Goal: Task Accomplishment & Management: Manage account settings

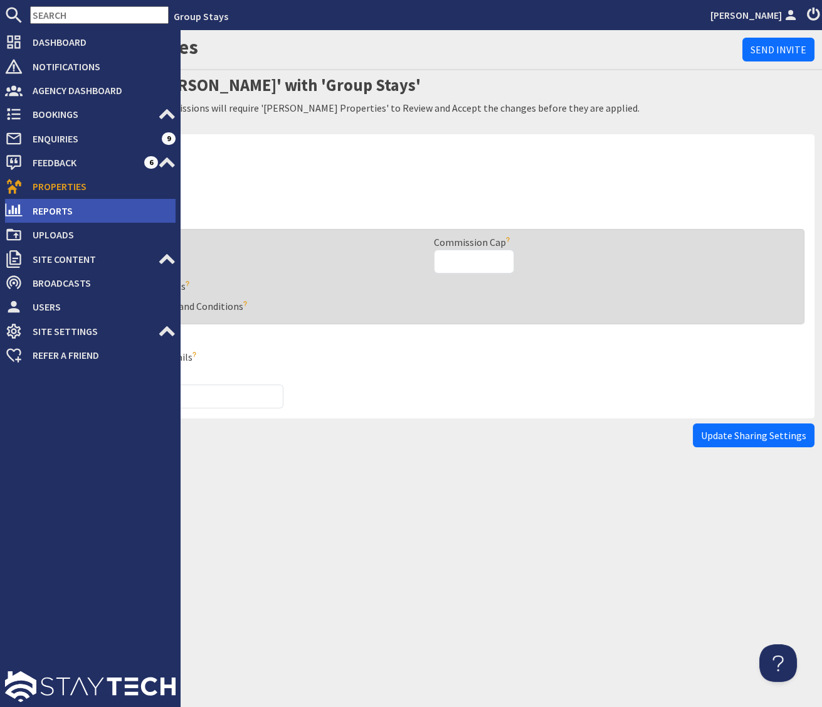
click at [43, 203] on span "Reports" at bounding box center [99, 211] width 153 height 20
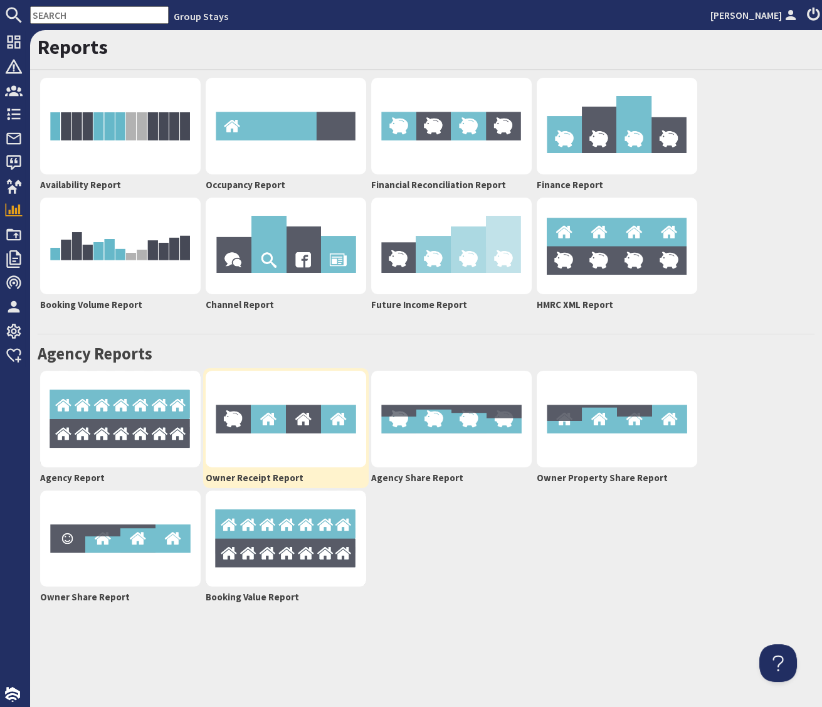
click at [270, 434] on img at bounding box center [286, 419] width 161 height 97
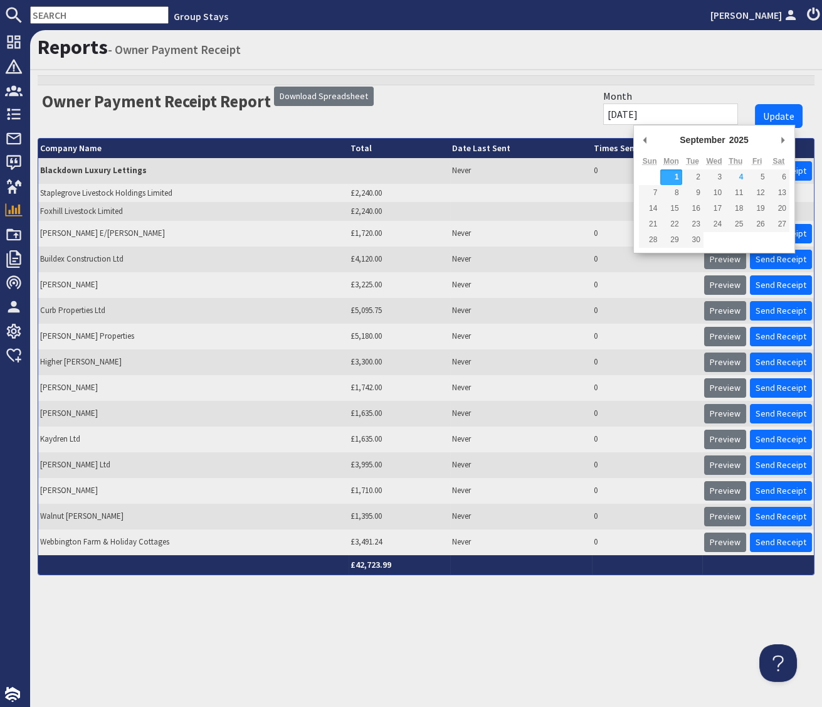
click at [695, 113] on input "01/09/2025" at bounding box center [670, 113] width 135 height 21
type input "01/07/2025"
drag, startPoint x: 697, startPoint y: 178, endPoint x: 711, endPoint y: 159, distance: 23.0
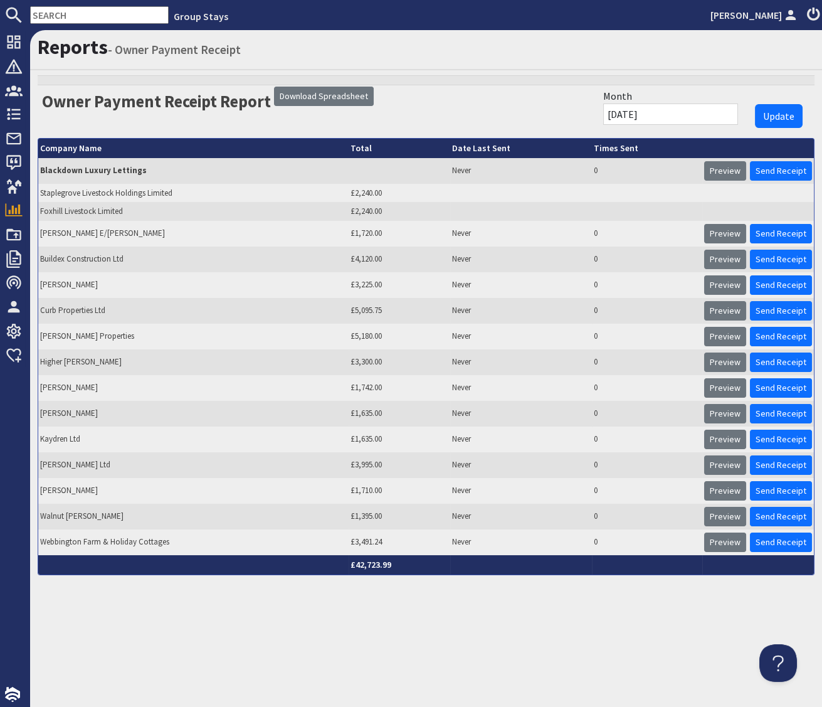
click at [771, 116] on span "Update" at bounding box center [778, 116] width 31 height 13
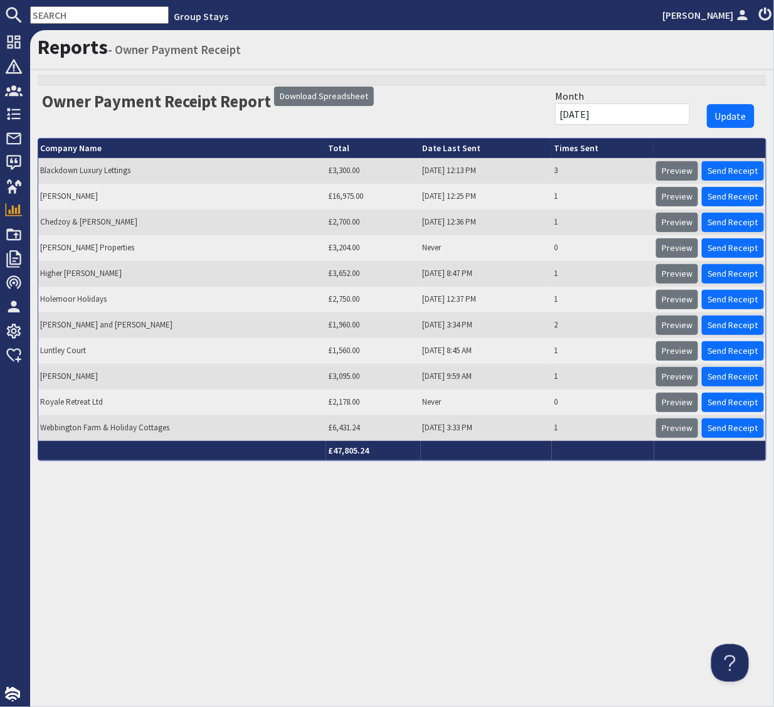
click at [386, 526] on div "Reports - Owner Payment Receipt Owner Payment Receipt Report Download Spreadshe…" at bounding box center [402, 368] width 744 height 677
click at [389, 573] on div "Reports - Owner Payment Receipt Owner Payment Receipt Report Download Spreadshe…" at bounding box center [402, 368] width 744 height 677
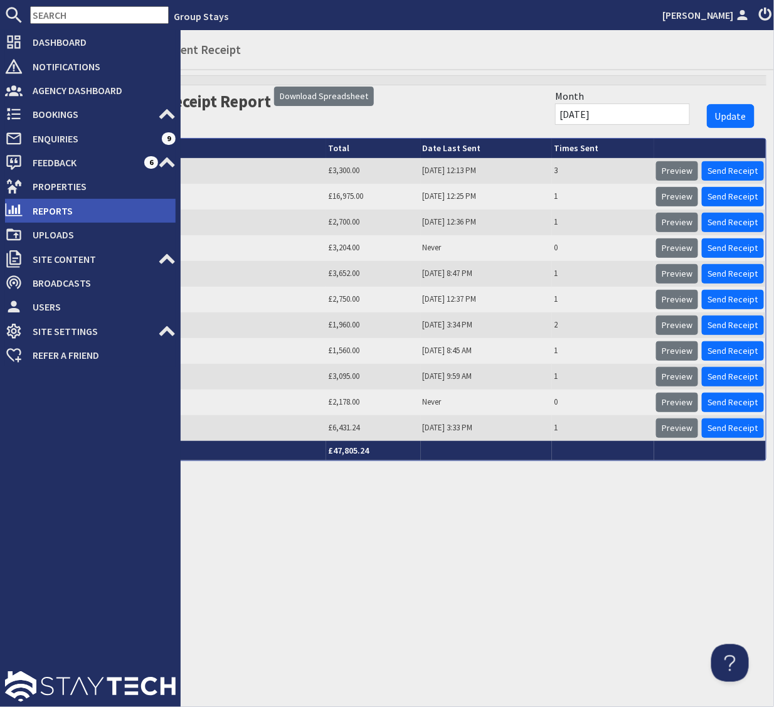
click at [41, 208] on span "Reports" at bounding box center [99, 211] width 153 height 20
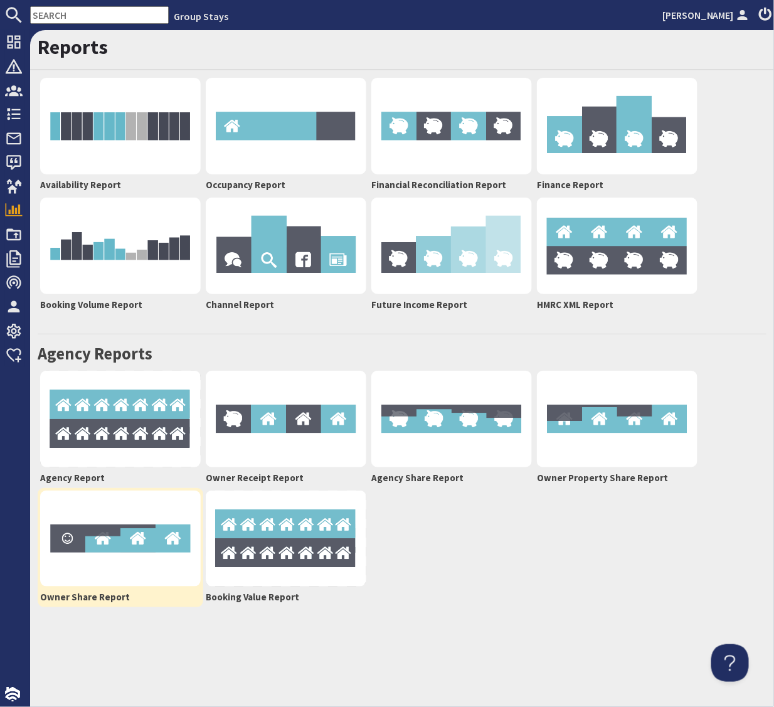
click at [129, 551] on img at bounding box center [120, 538] width 161 height 97
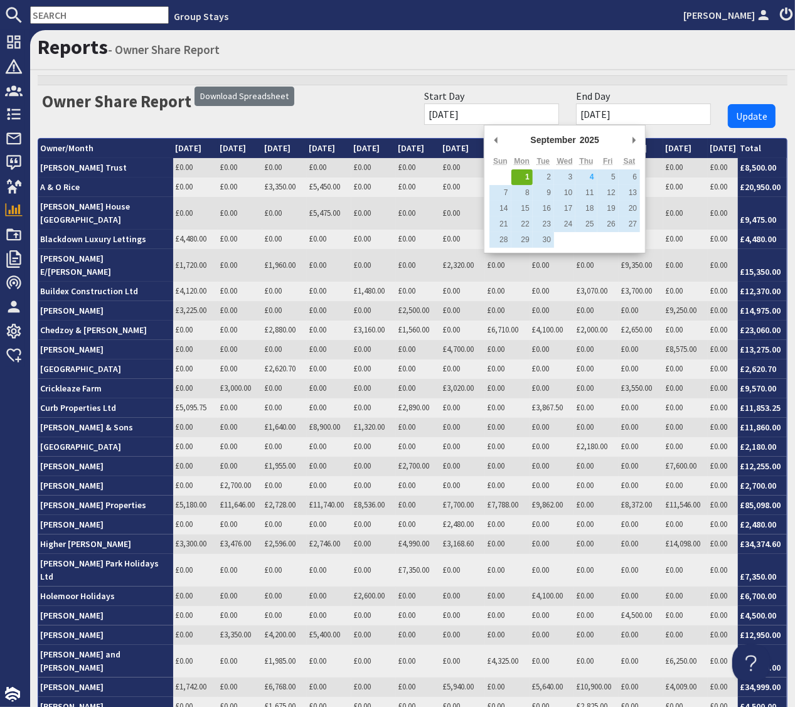
click at [555, 110] on input "[DATE]" at bounding box center [491, 113] width 135 height 21
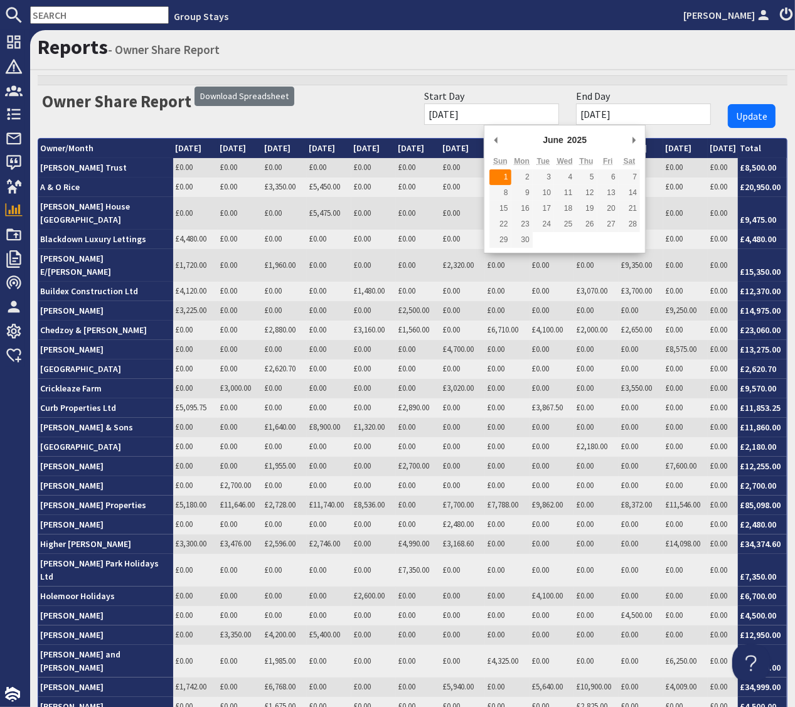
type input "01/06/2025"
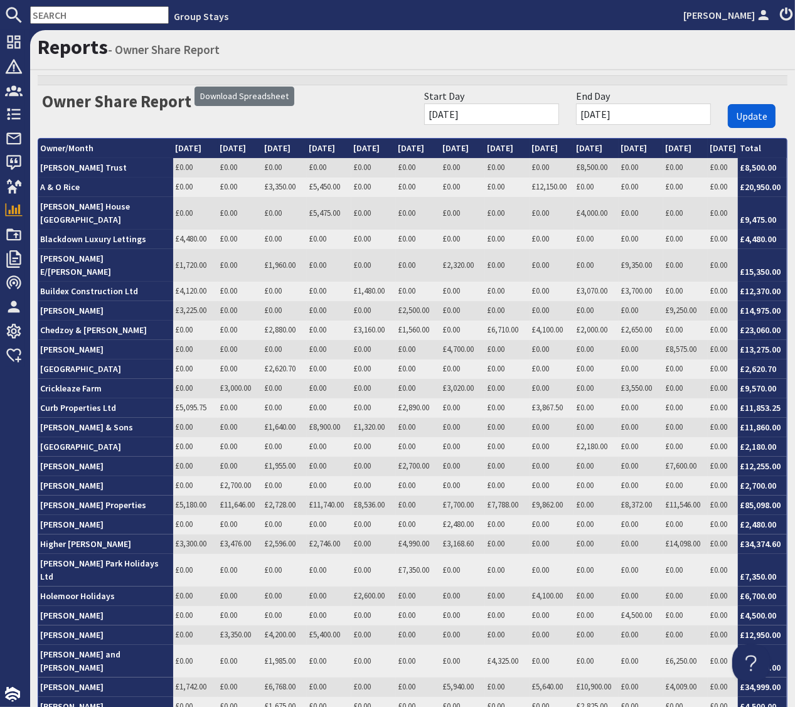
drag, startPoint x: 752, startPoint y: 118, endPoint x: 722, endPoint y: 118, distance: 29.5
click at [752, 118] on span "Update" at bounding box center [751, 116] width 31 height 13
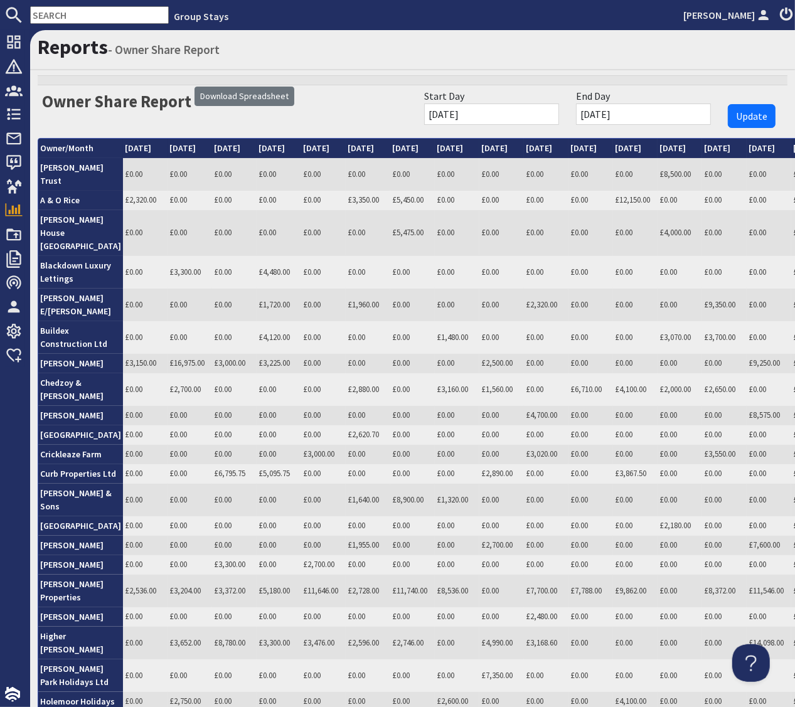
click at [674, 114] on input "[DATE]" at bounding box center [643, 113] width 135 height 21
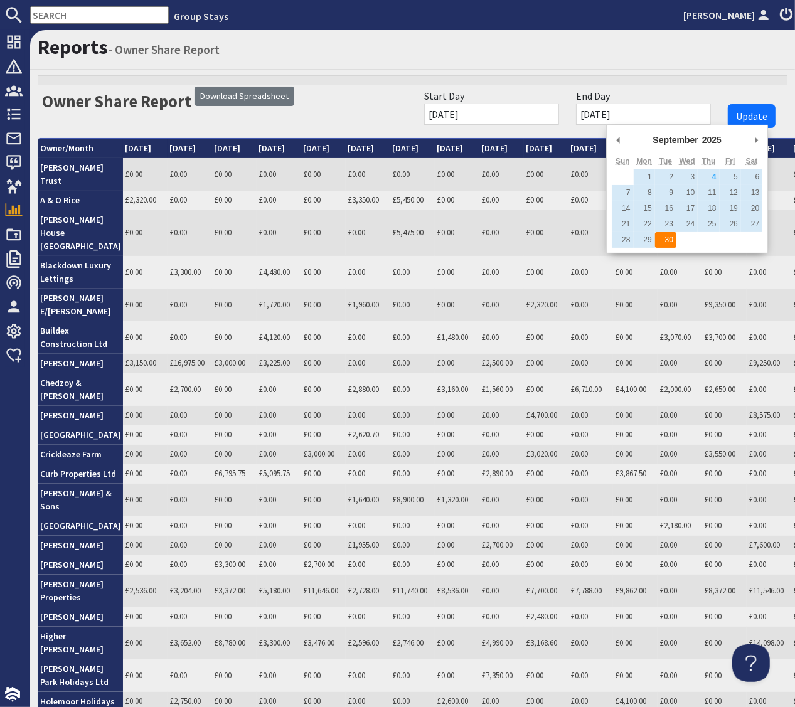
type input "[DATE]"
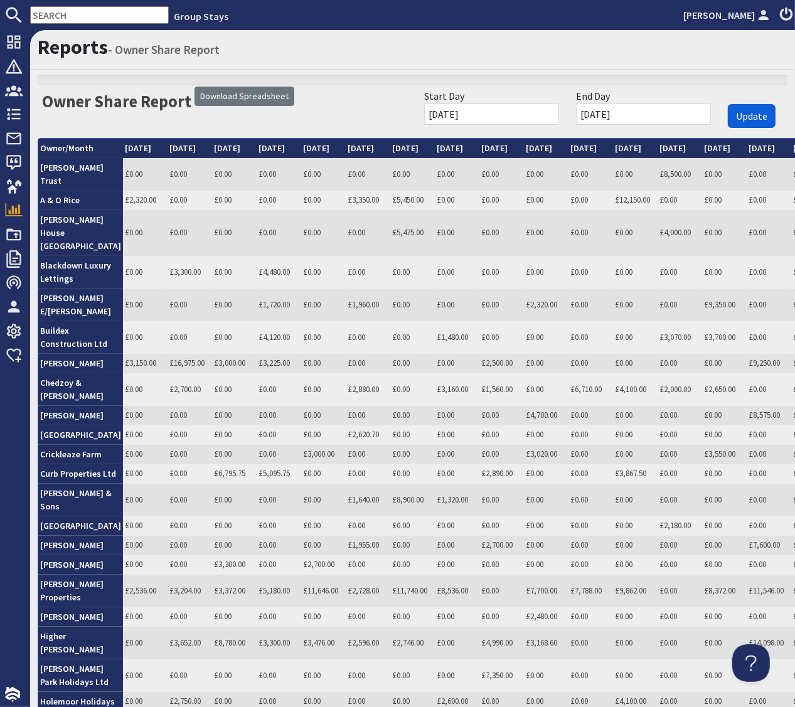
click at [756, 117] on span "Update" at bounding box center [751, 116] width 31 height 13
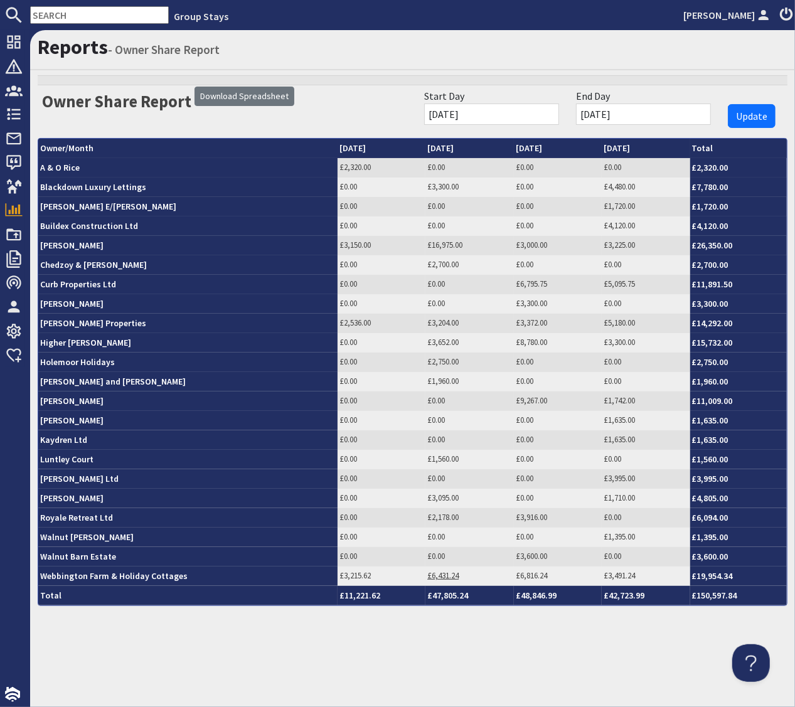
click at [442, 574] on link "£6,431.24" at bounding box center [442, 575] width 31 height 11
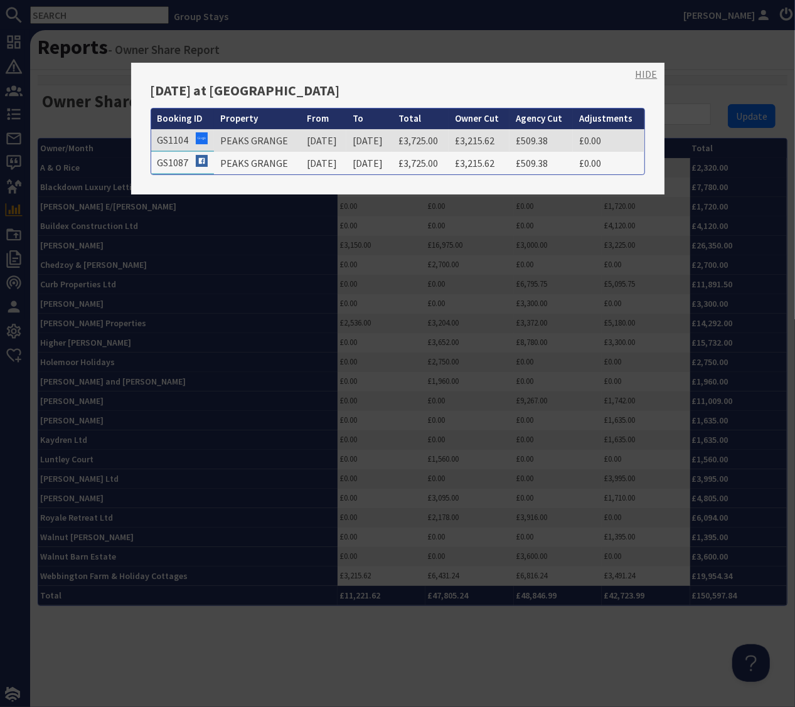
click at [650, 74] on link "HIDE" at bounding box center [646, 73] width 22 height 15
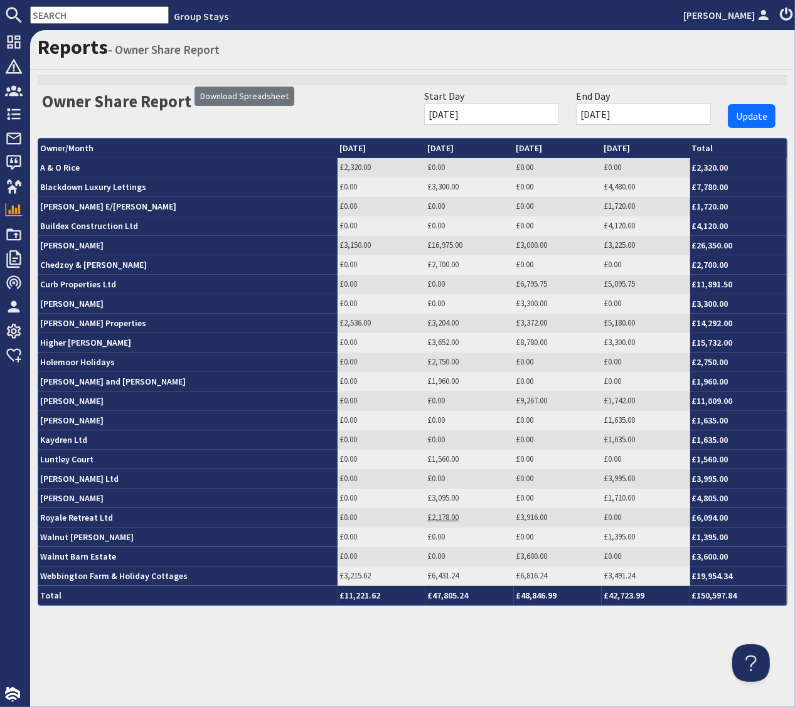
click at [438, 518] on link "£2,178.00" at bounding box center [442, 517] width 31 height 11
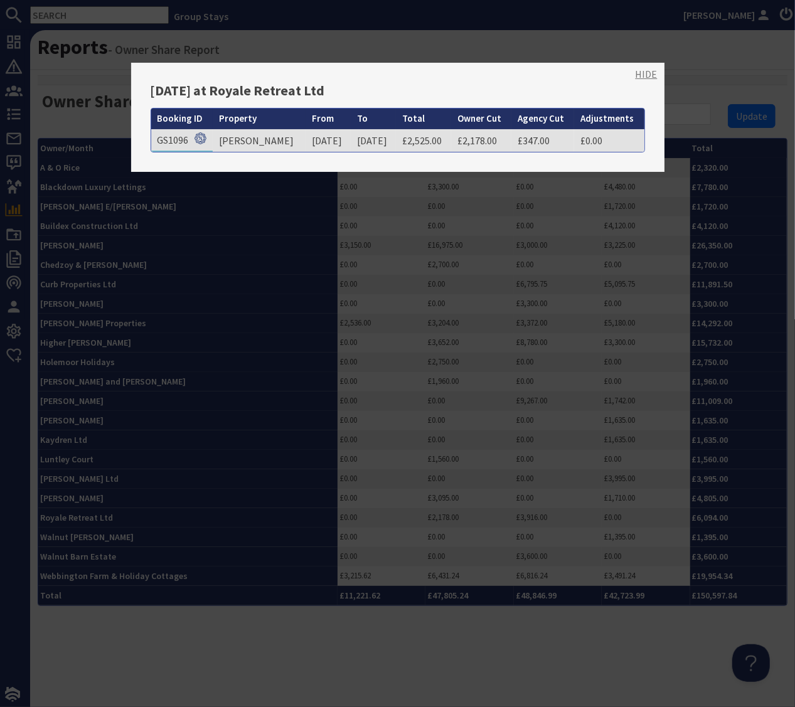
click at [645, 75] on link "HIDE" at bounding box center [646, 73] width 22 height 15
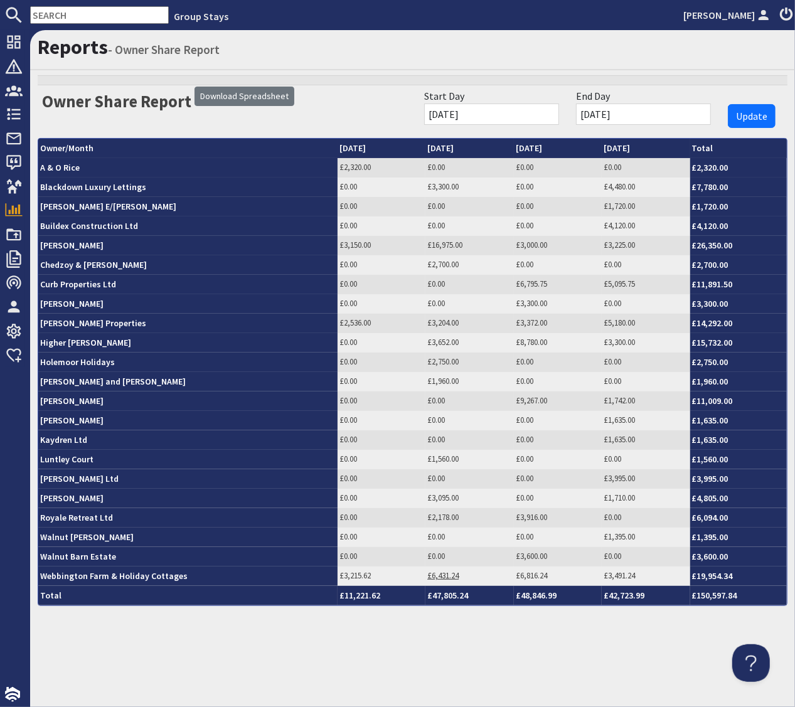
click at [434, 576] on link "£6,431.24" at bounding box center [442, 575] width 31 height 11
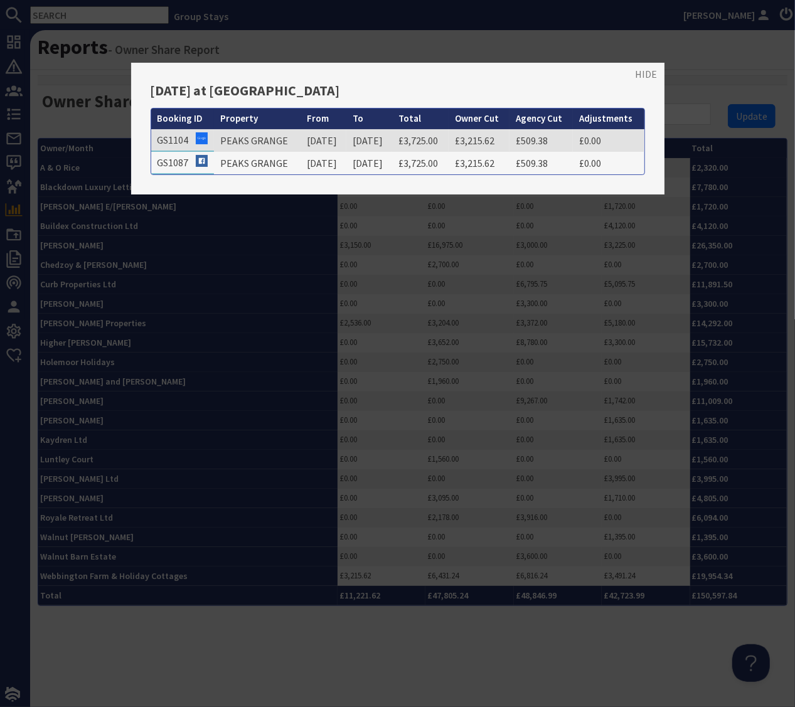
click at [646, 70] on link "HIDE" at bounding box center [646, 73] width 22 height 15
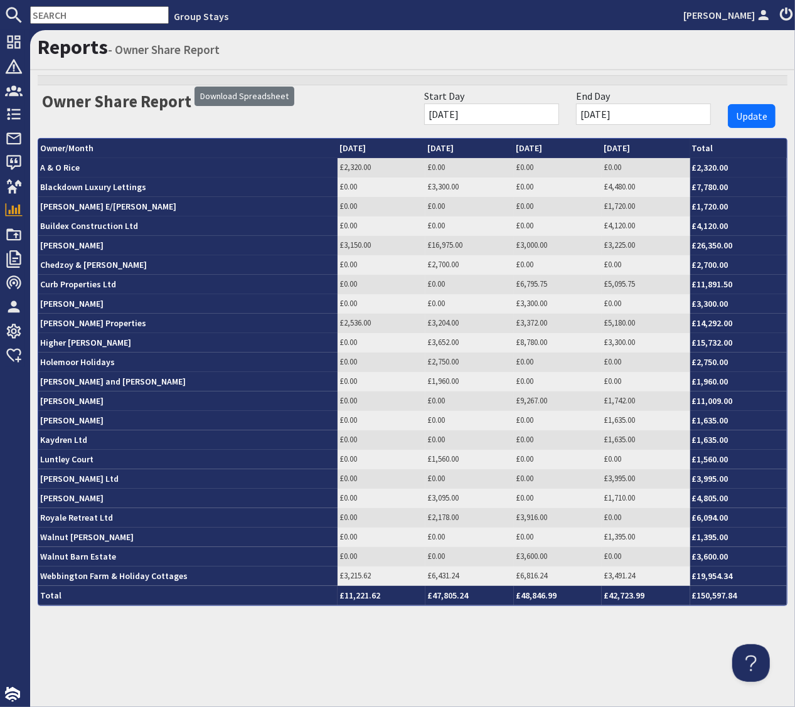
click at [69, 11] on input "text" at bounding box center [99, 15] width 139 height 18
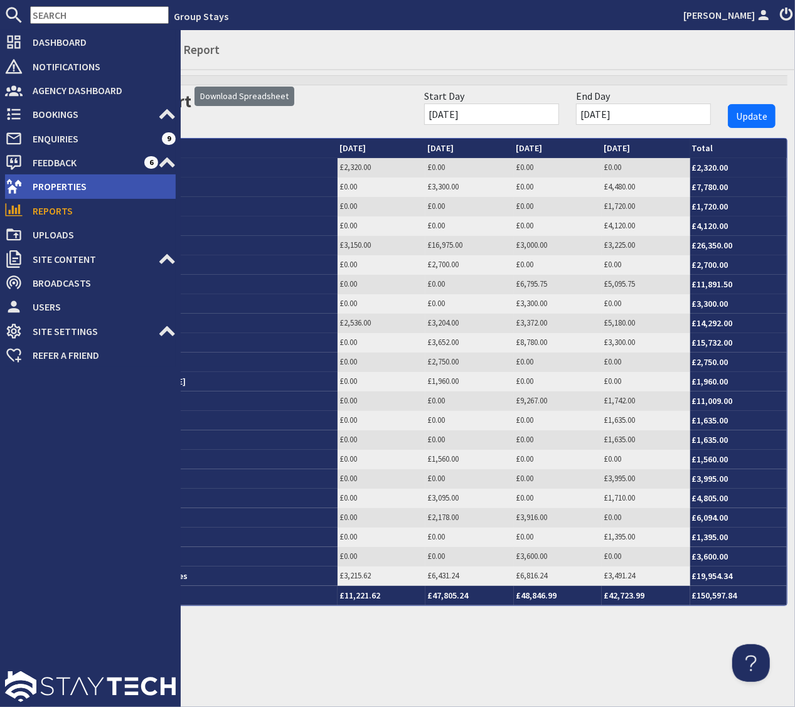
click at [54, 190] on span "Properties" at bounding box center [99, 186] width 153 height 20
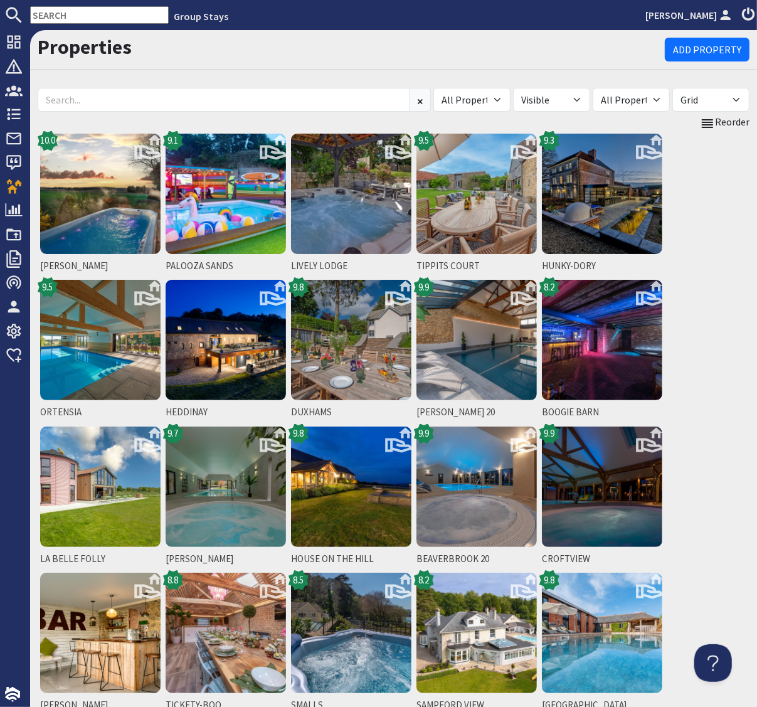
click at [706, 360] on div "BELLUS 10.0 PALOOZA SANDS 9.1 LIVELY LODGE TIPPITS COURT 9.5 HUNKY-DORY 9.3 ORT…" at bounding box center [394, 424] width 712 height 586
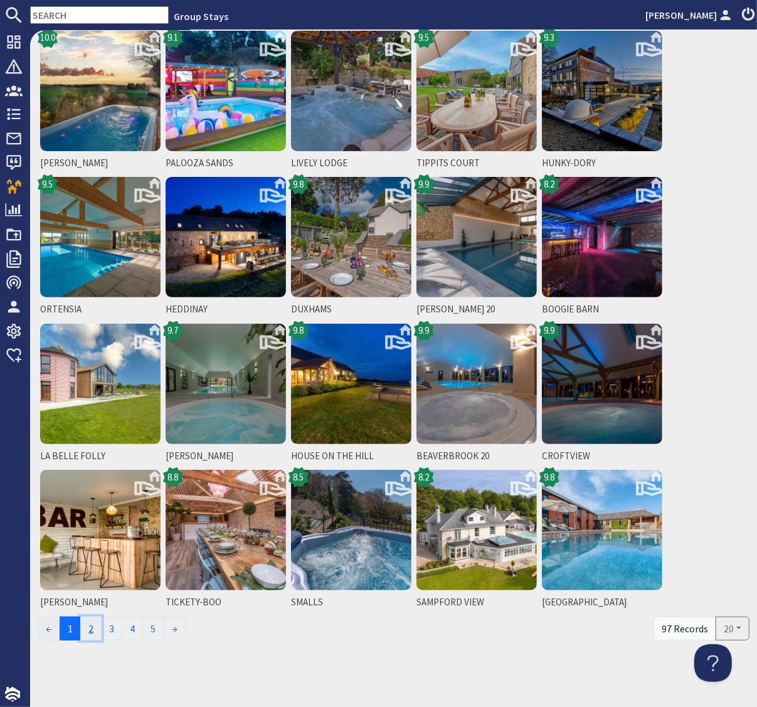
click at [93, 630] on link "2" at bounding box center [90, 628] width 21 height 24
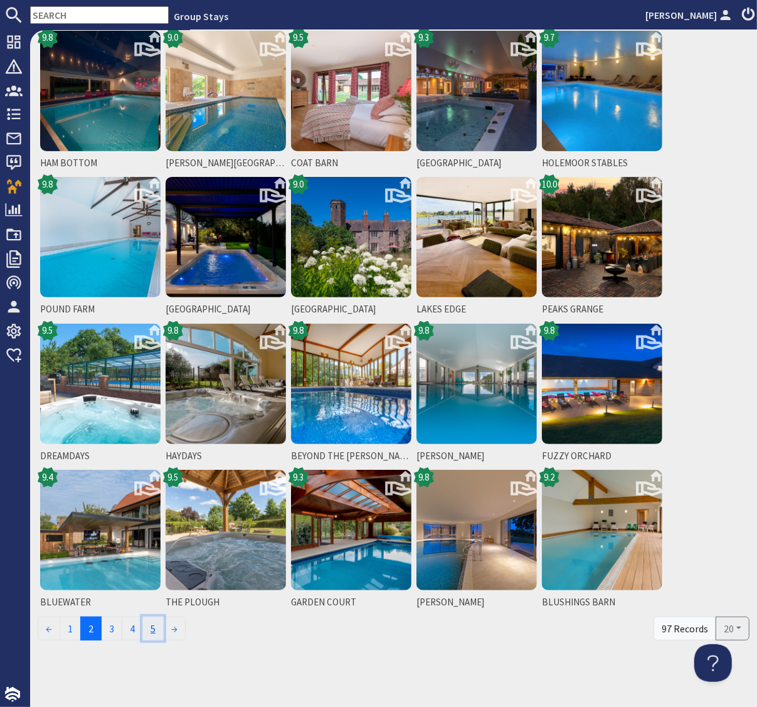
click at [158, 630] on link "5" at bounding box center [152, 628] width 21 height 24
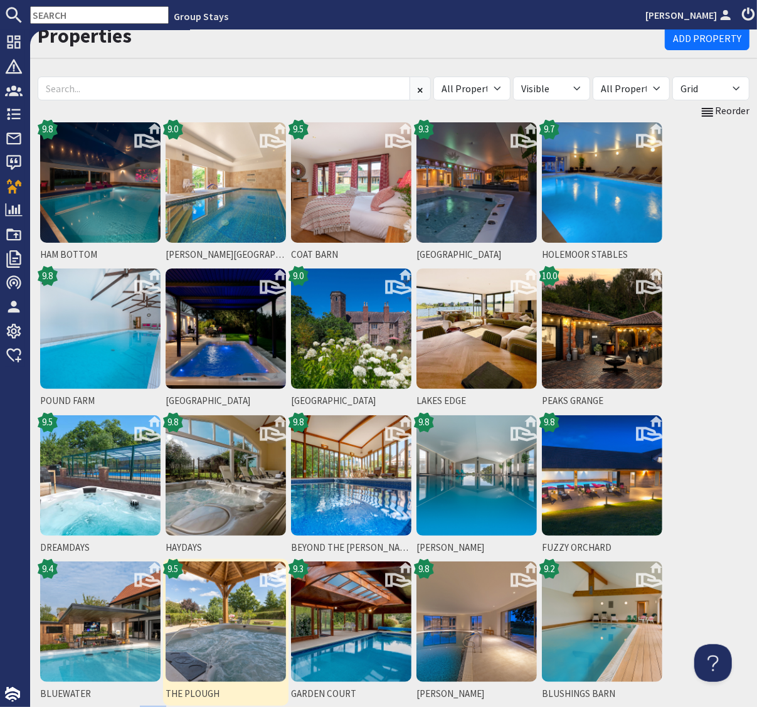
scroll to position [13, 0]
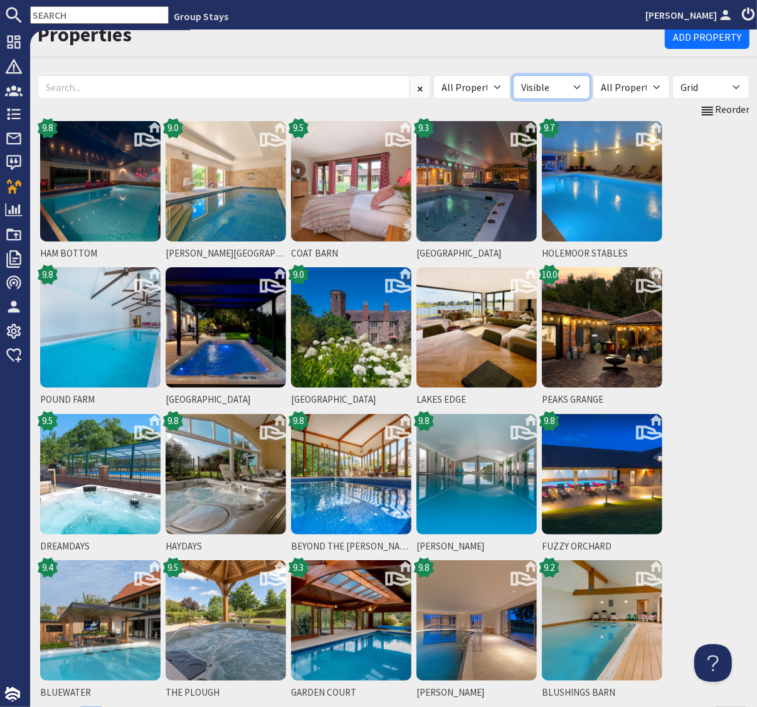
click at [590, 87] on select "All Visible Not Visible" at bounding box center [551, 87] width 77 height 24
select select "false"
click at [537, 75] on select "All Visible Not Visible" at bounding box center [551, 87] width 77 height 24
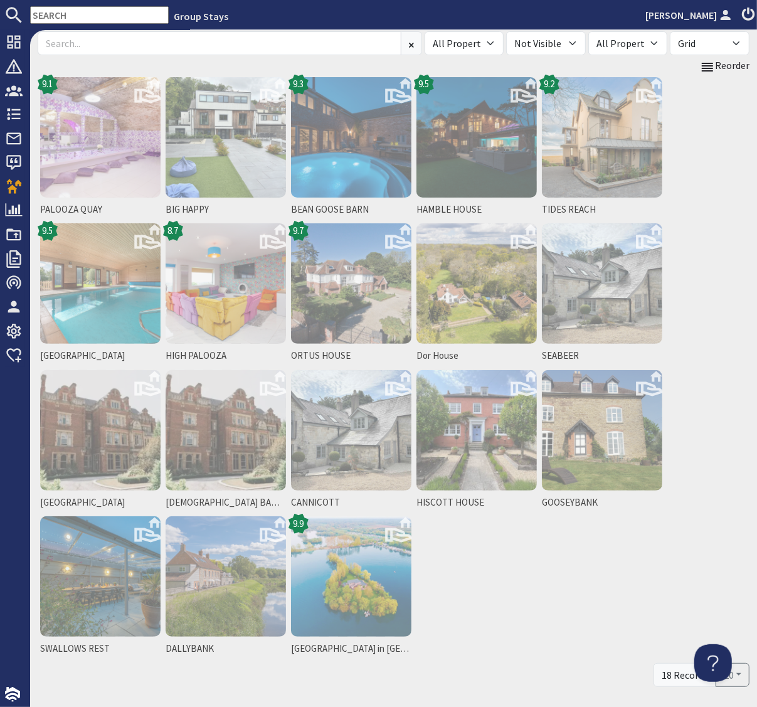
scroll to position [60, 0]
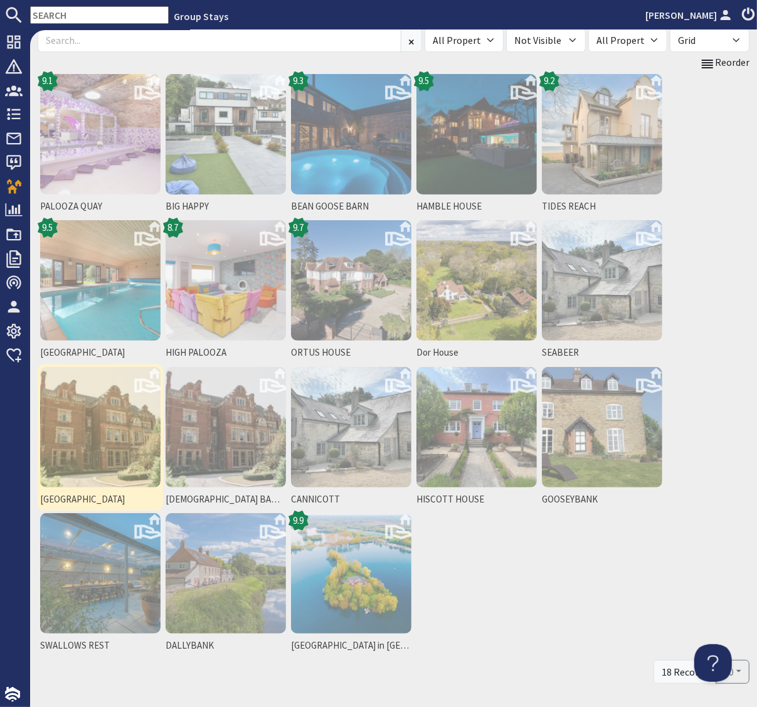
click at [106, 426] on img at bounding box center [100, 427] width 120 height 120
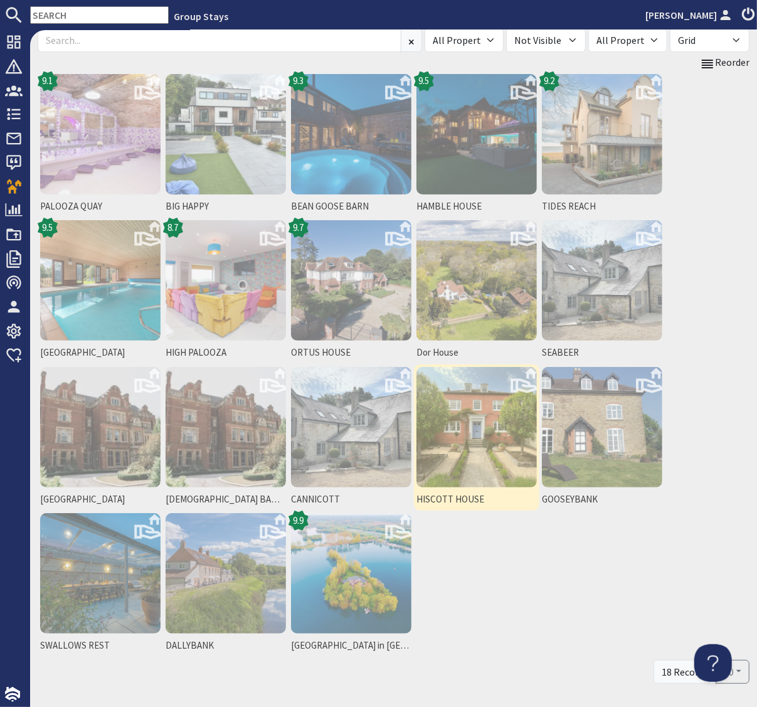
click at [482, 456] on img at bounding box center [476, 427] width 120 height 120
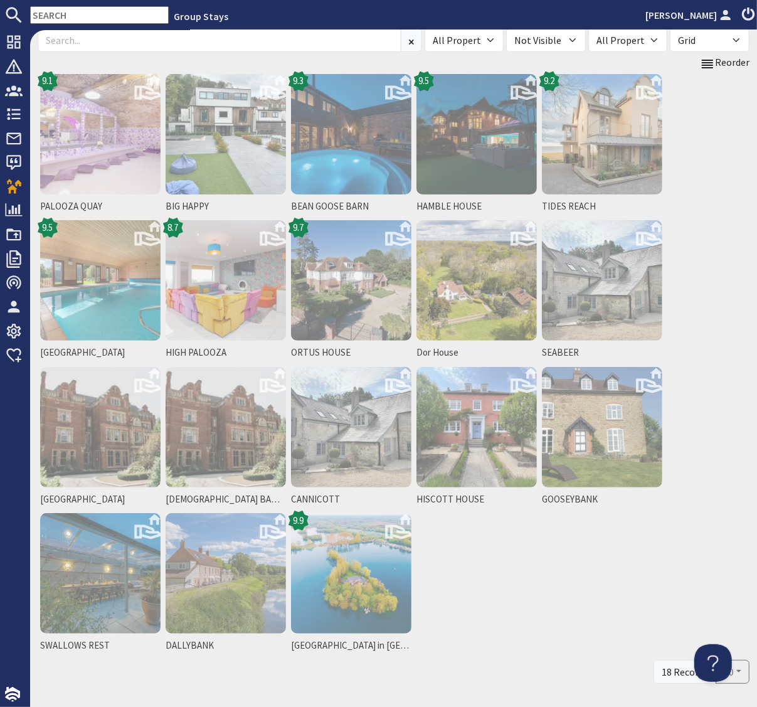
click at [539, 577] on div "PALOOZA QUAY 9.1 BIG HAPPY BEAN GOOSE BARN 9.3 HAMBLE HOUSE 9.5 TIDES REACH 9.2…" at bounding box center [394, 364] width 712 height 586
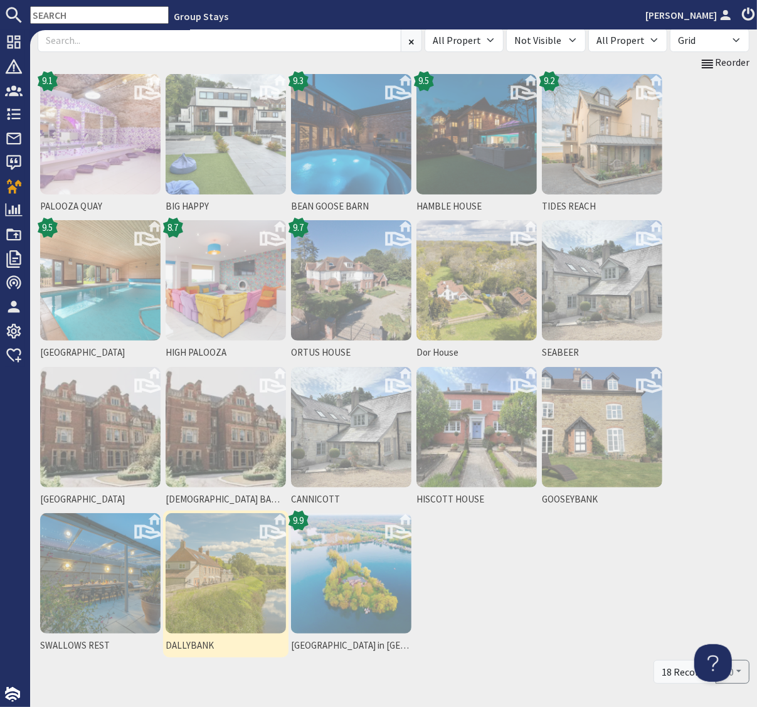
click at [229, 592] on img at bounding box center [226, 573] width 120 height 120
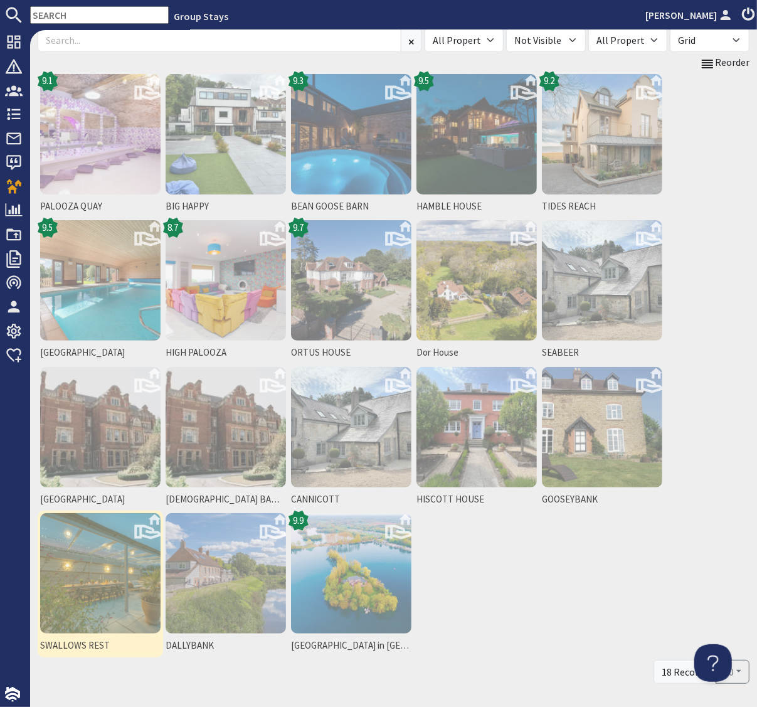
click at [91, 556] on img at bounding box center [100, 573] width 120 height 120
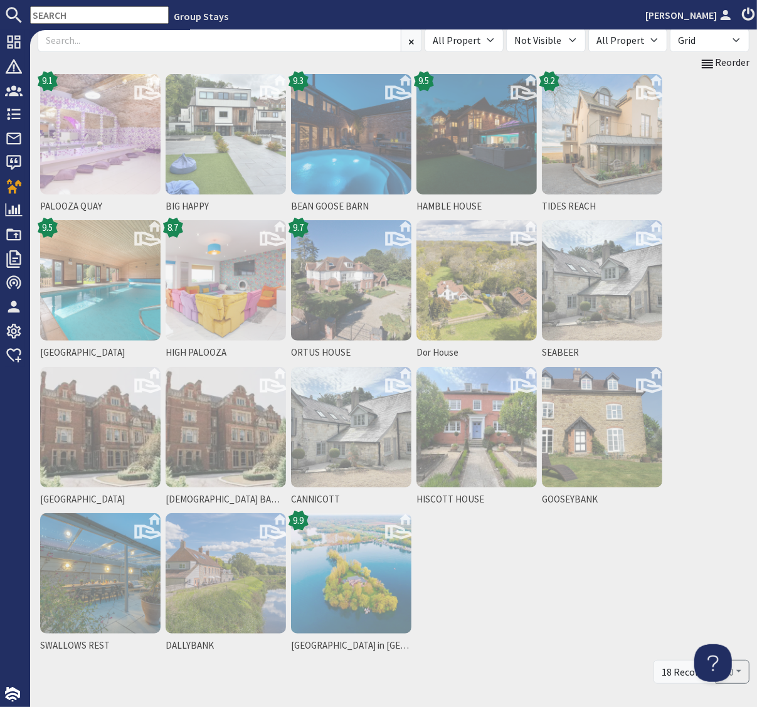
click at [551, 583] on div "PALOOZA QUAY 9.1 BIG HAPPY BEAN GOOSE BARN 9.3 HAMBLE HOUSE 9.5 TIDES REACH 9.2…" at bounding box center [394, 364] width 712 height 586
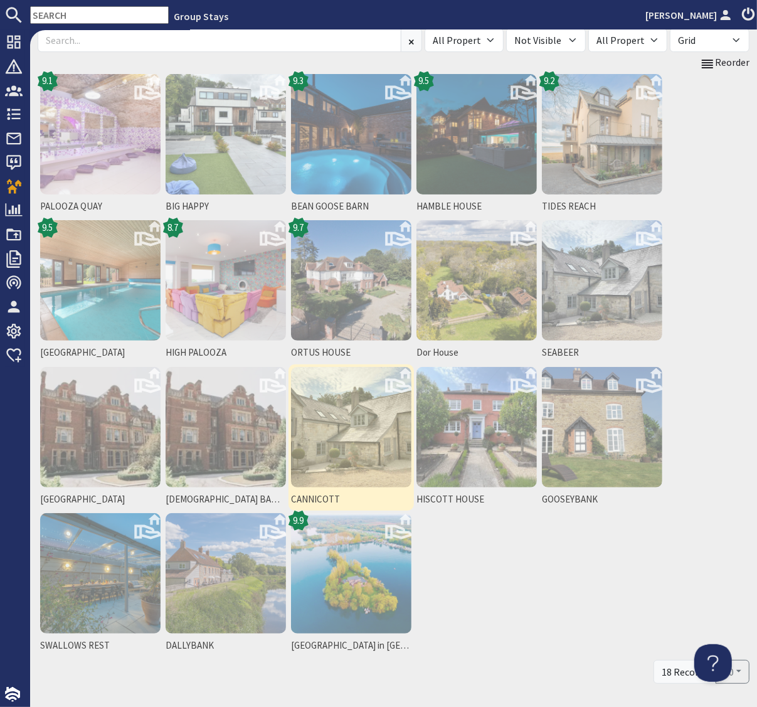
click at [376, 446] on img at bounding box center [351, 427] width 120 height 120
click at [369, 445] on img at bounding box center [351, 427] width 120 height 120
click at [342, 410] on img at bounding box center [351, 427] width 120 height 120
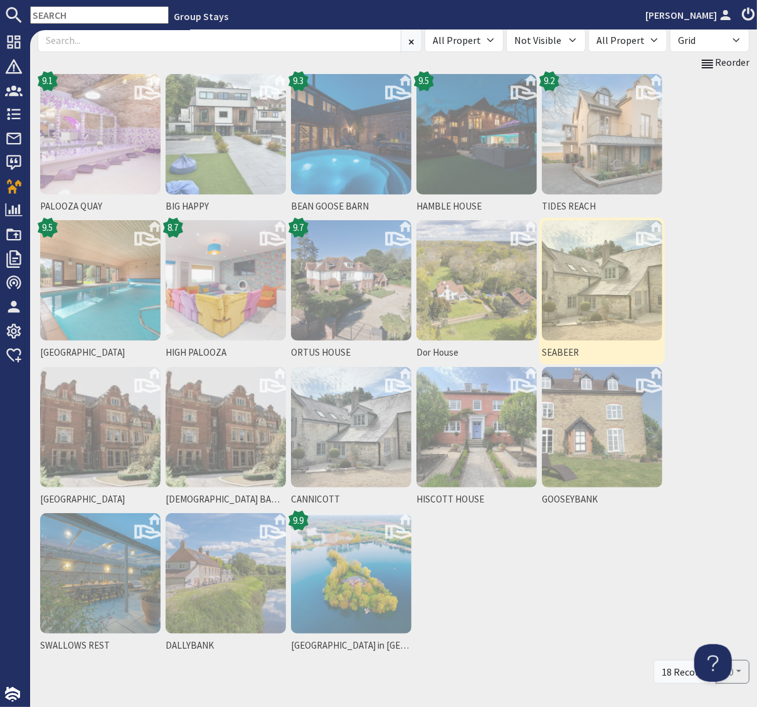
click at [616, 272] on img at bounding box center [602, 280] width 120 height 120
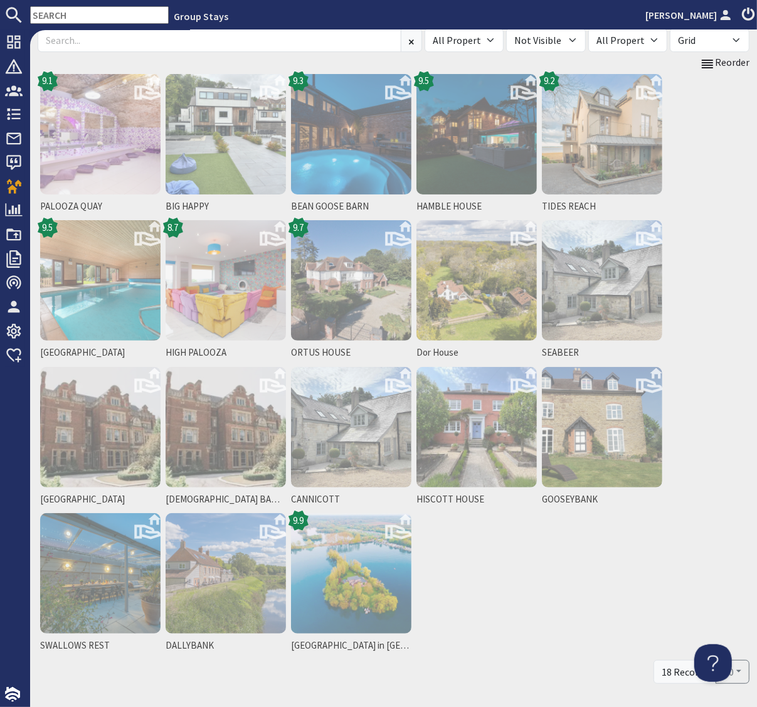
drag, startPoint x: 614, startPoint y: 564, endPoint x: 609, endPoint y: 538, distance: 26.2
click at [612, 559] on div "PALOOZA QUAY 9.1 BIG HAPPY BEAN GOOSE BARN 9.3 HAMBLE HOUSE 9.5 TIDES REACH 9.2…" at bounding box center [394, 364] width 712 height 586
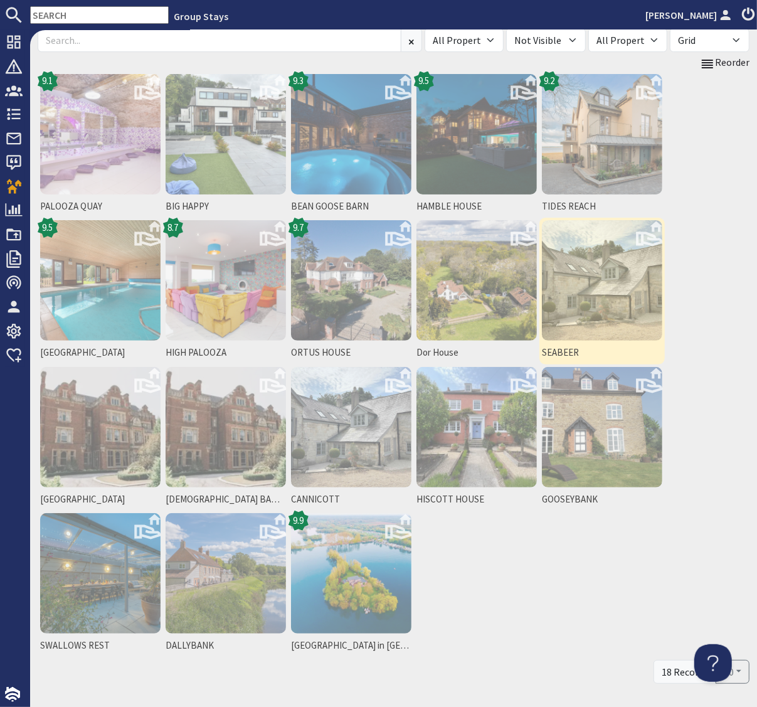
click at [603, 275] on img at bounding box center [602, 280] width 120 height 120
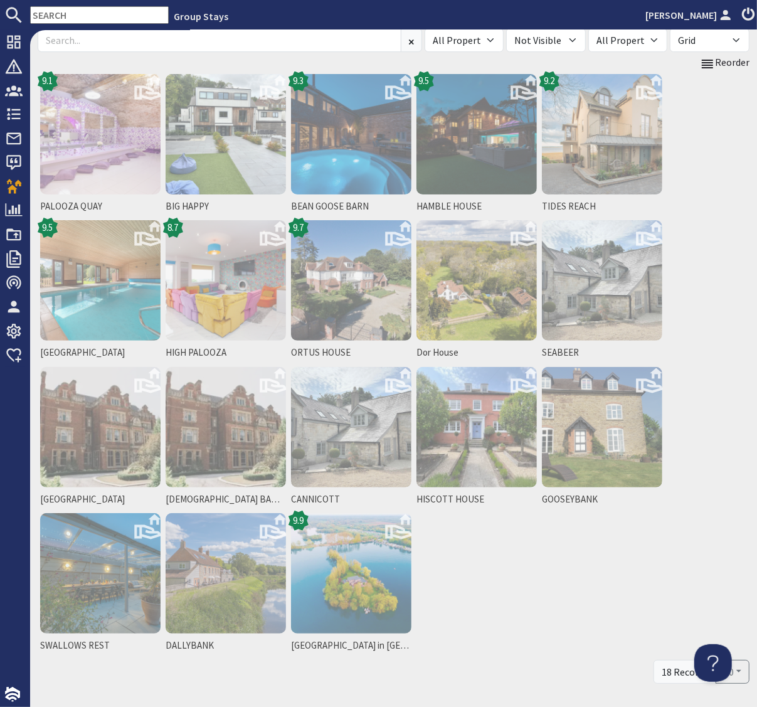
click at [517, 545] on div "PALOOZA QUAY 9.1 BIG HAPPY BEAN GOOSE BARN 9.3 HAMBLE HOUSE 9.5 TIDES REACH 9.2…" at bounding box center [394, 364] width 712 height 586
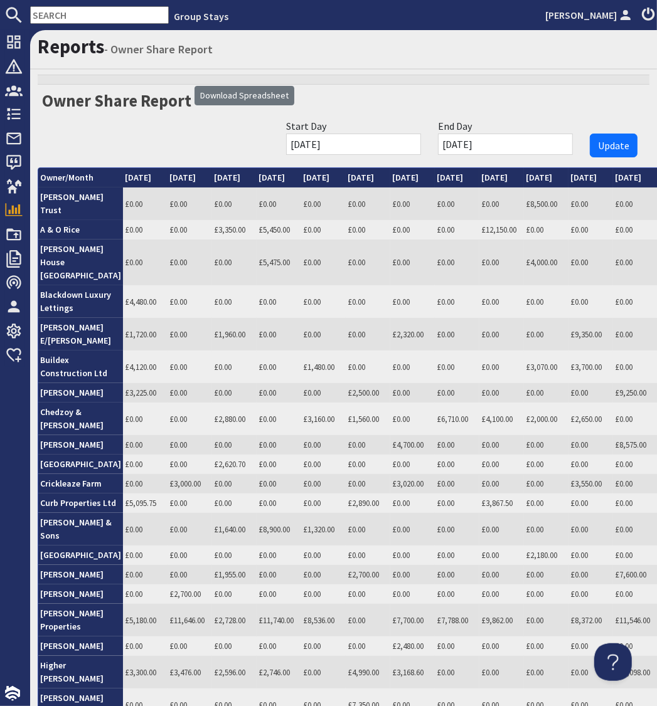
click at [76, 11] on input "text" at bounding box center [99, 15] width 139 height 18
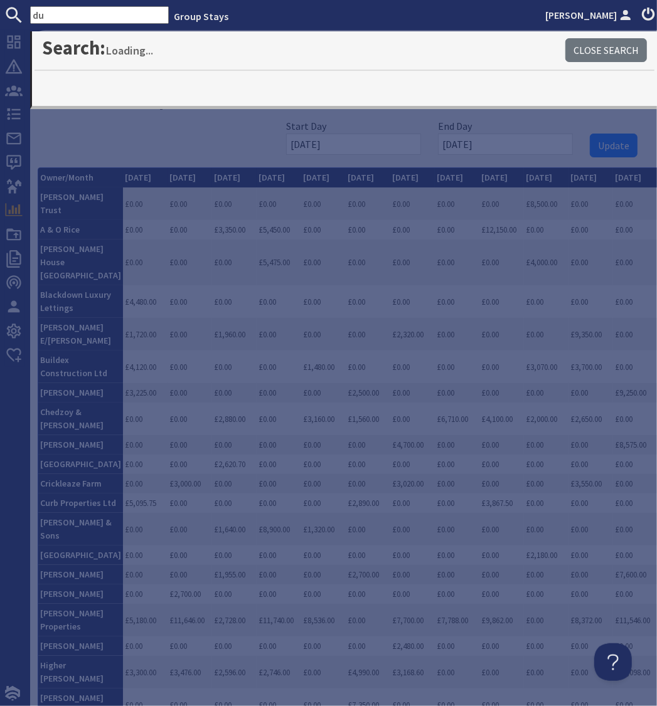
type input "d"
type input "hux"
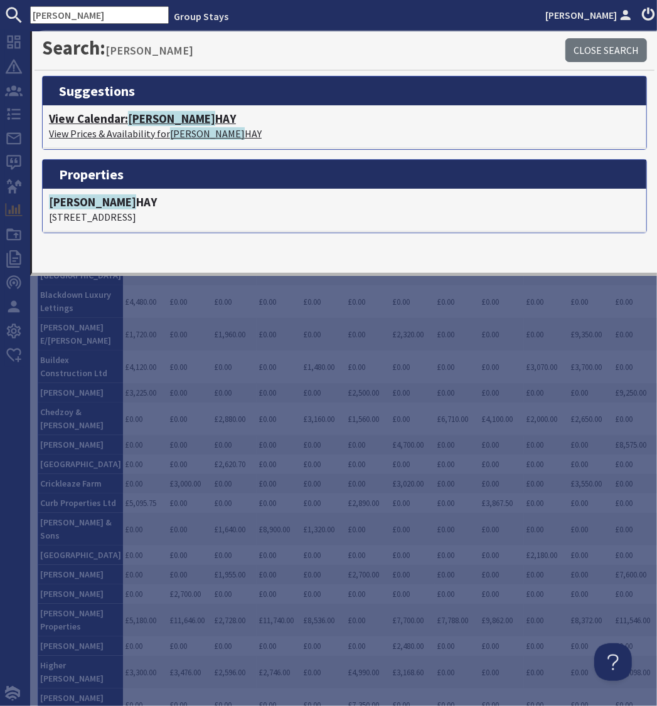
click at [117, 122] on h4 "View Calendar: HUX HAY" at bounding box center [344, 119] width 591 height 14
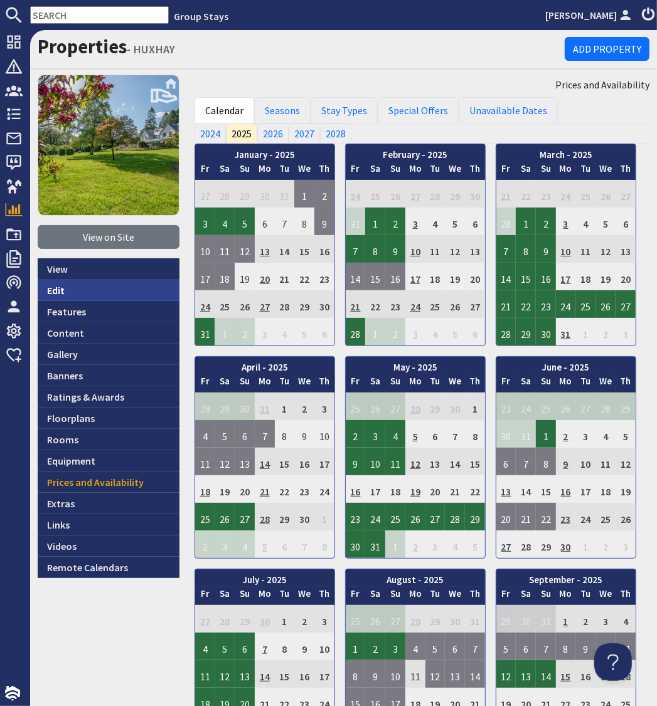
click at [56, 288] on link "Edit" at bounding box center [109, 290] width 142 height 21
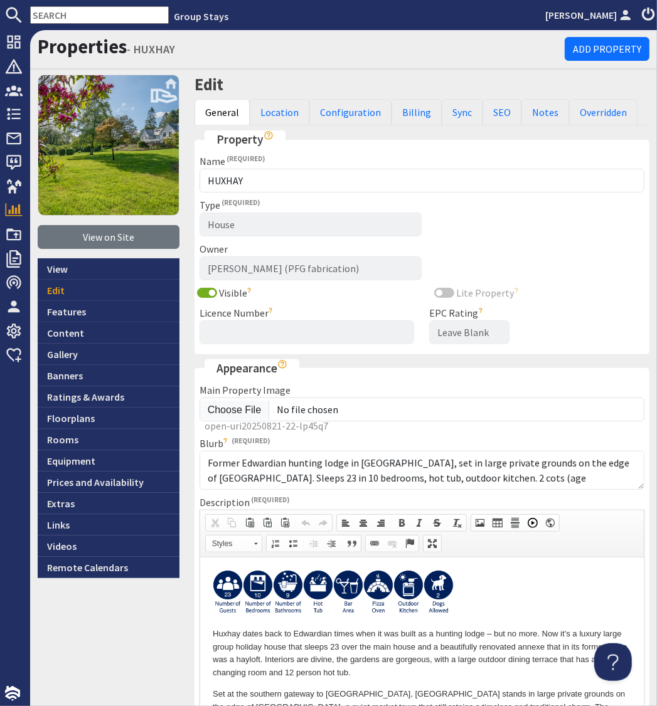
click at [73, 18] on input "text" at bounding box center [99, 15] width 139 height 18
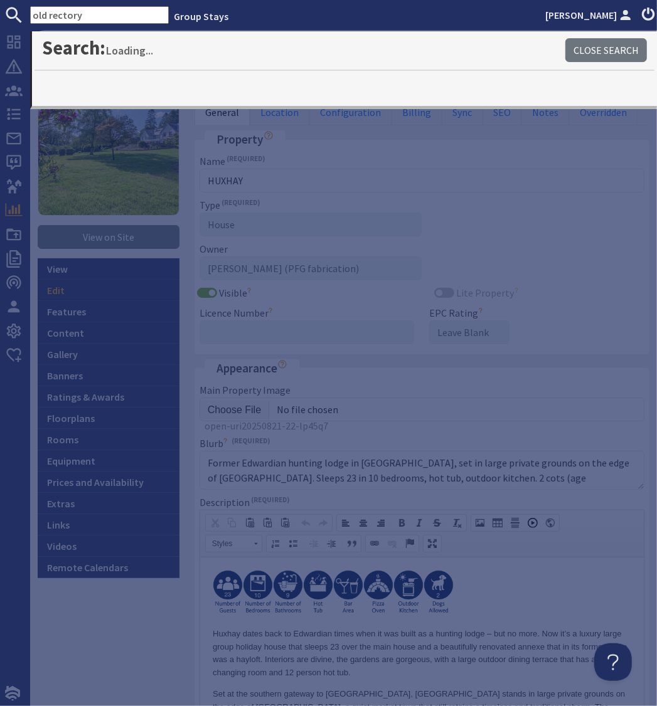
type input "old rectory"
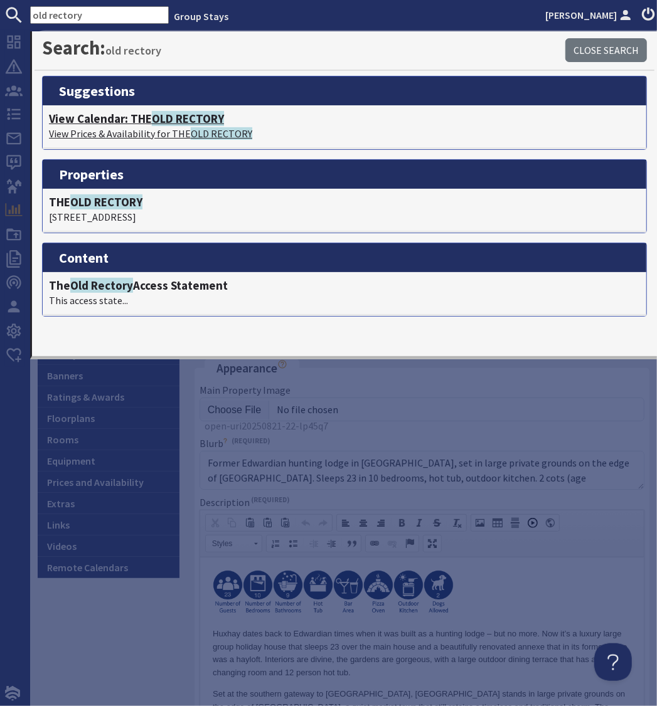
click at [164, 120] on span "OLD RECTORY" at bounding box center [188, 118] width 72 height 15
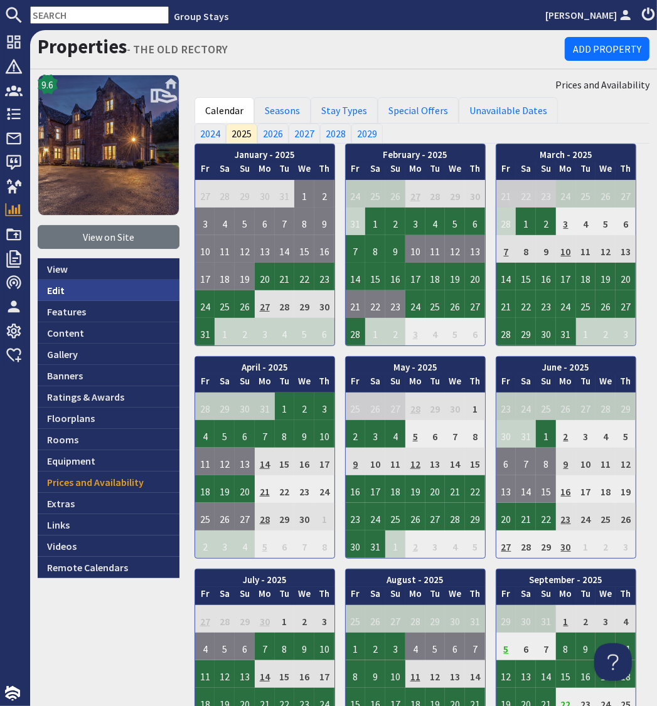
click at [52, 291] on link "Edit" at bounding box center [109, 290] width 142 height 21
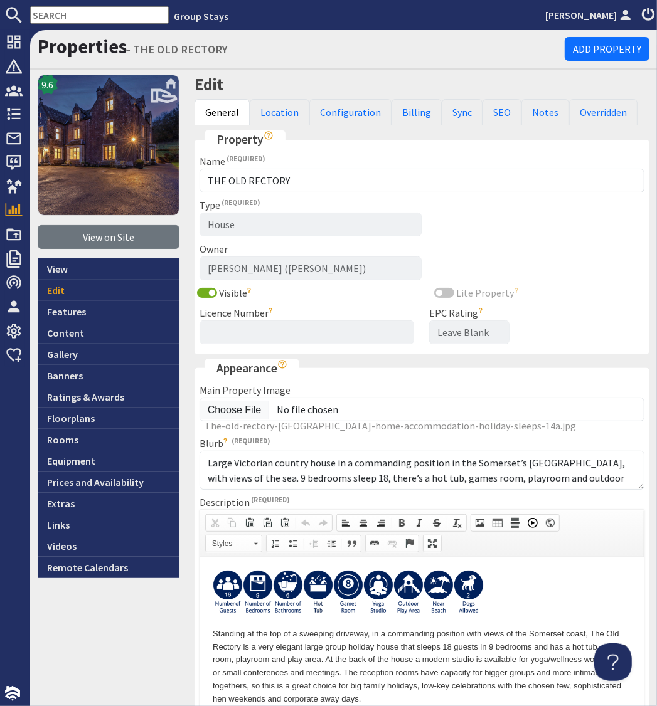
click at [509, 583] on p at bounding box center [421, 594] width 418 height 50
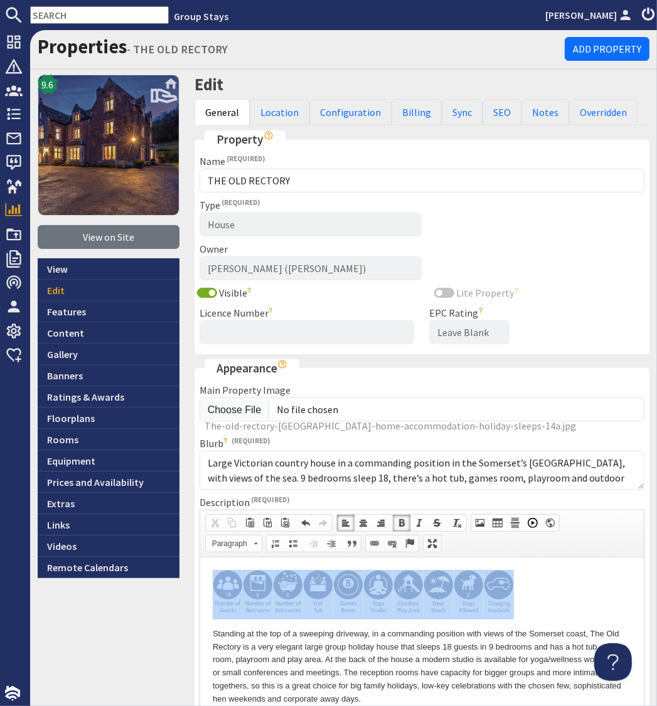
drag, startPoint x: 529, startPoint y: 585, endPoint x: 211, endPoint y: 583, distance: 318.6
click at [393, 543] on span at bounding box center [392, 544] width 10 height 10
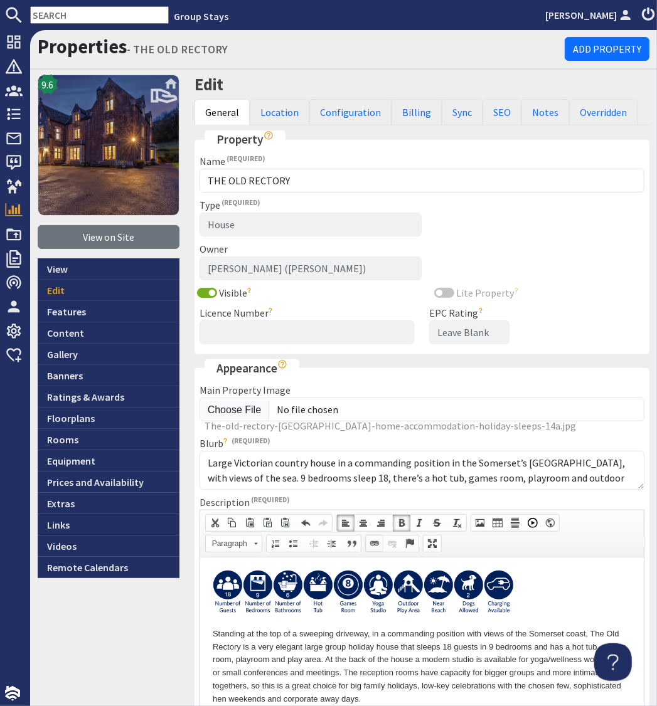
click at [369, 541] on span at bounding box center [374, 544] width 10 height 10
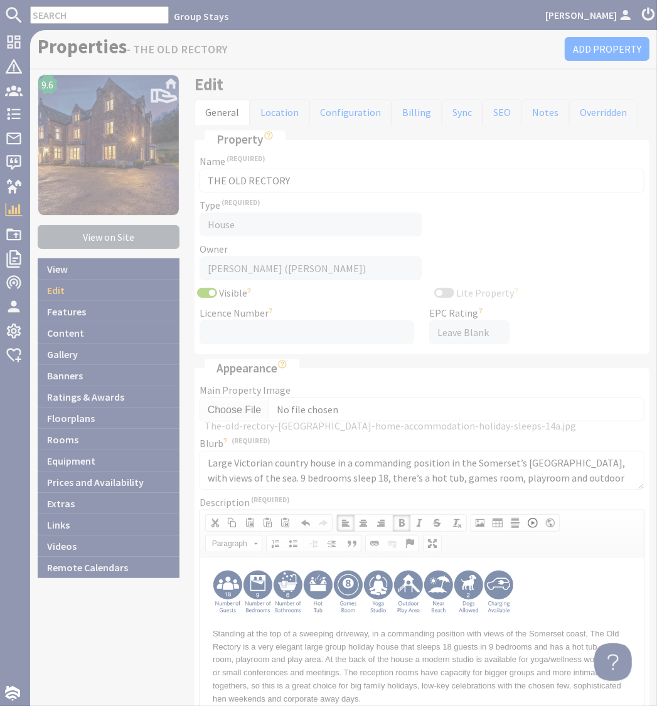
select select "zioncontentpage"
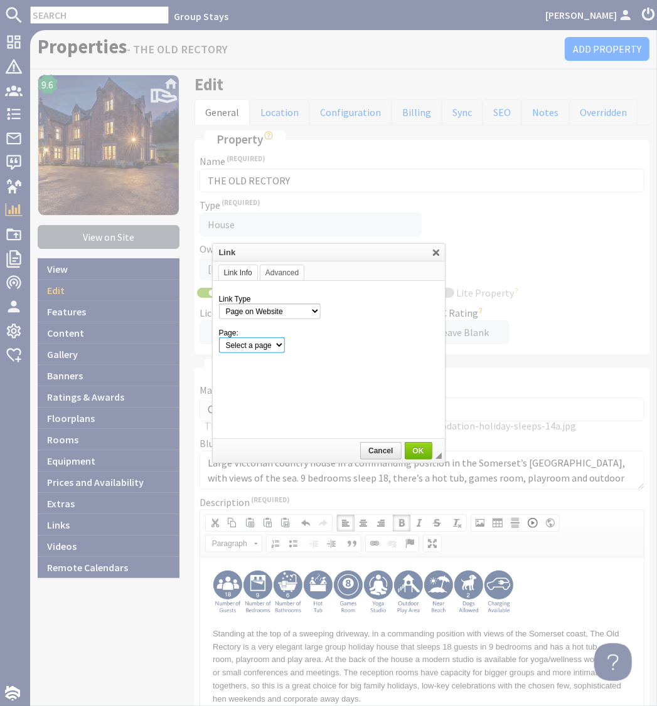
click at [285, 346] on select "Select a page" at bounding box center [252, 345] width 66 height 16
select select "property!the-old-rectory"
click at [219, 337] on select "Select a page Homepage Content Page · About Us · Cancellations and Charges · Co…" at bounding box center [329, 345] width 220 height 16
click at [420, 451] on span "OK" at bounding box center [418, 451] width 25 height 9
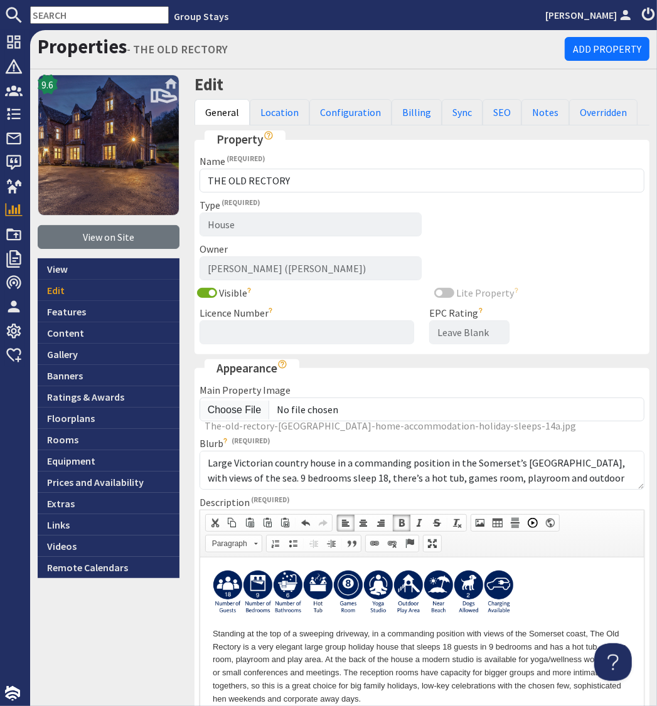
click at [542, 572] on p at bounding box center [421, 594] width 418 height 50
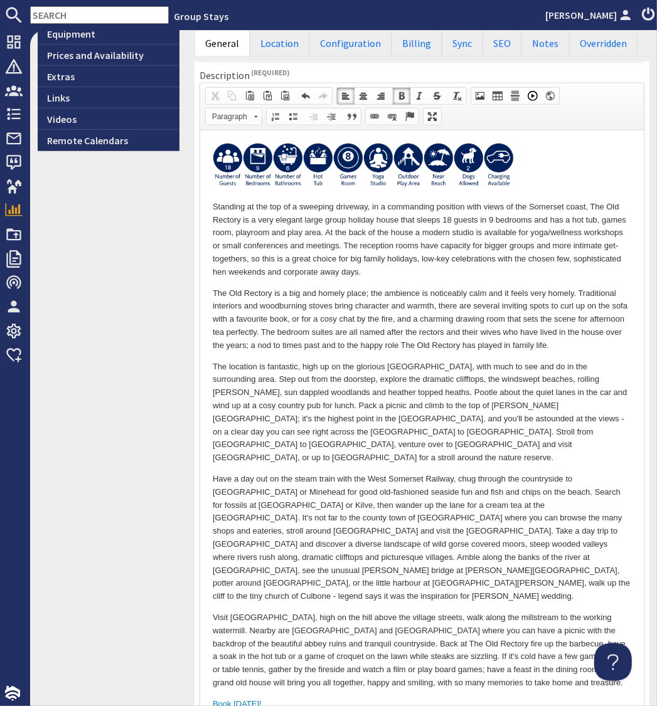
scroll to position [667, 0]
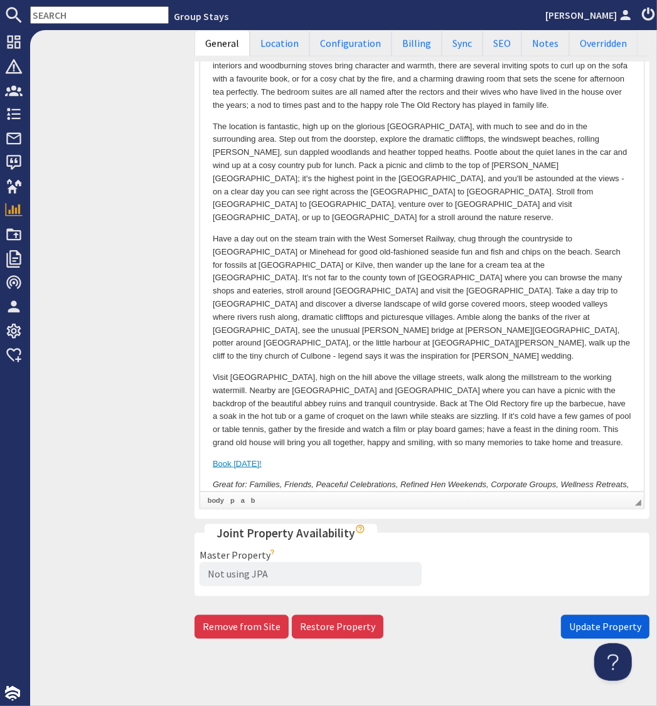
click at [598, 632] on button "Update Property" at bounding box center [605, 627] width 88 height 24
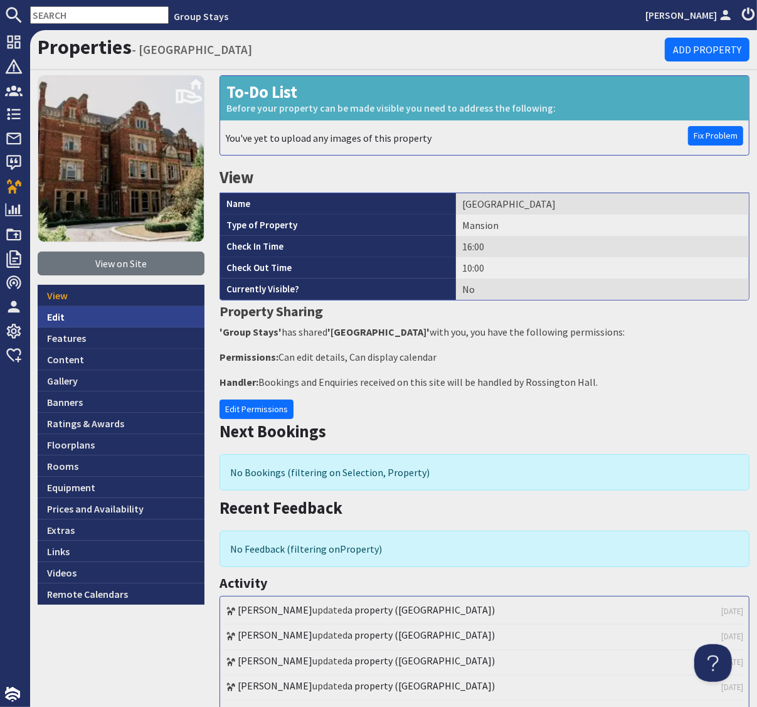
click at [63, 317] on link "Edit" at bounding box center [121, 316] width 167 height 21
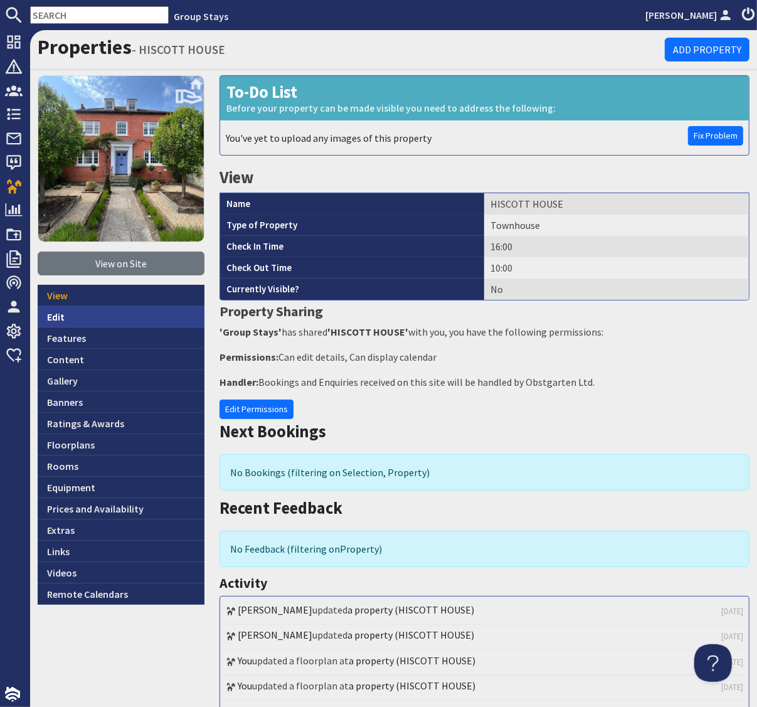
click at [55, 319] on link "Edit" at bounding box center [121, 316] width 167 height 21
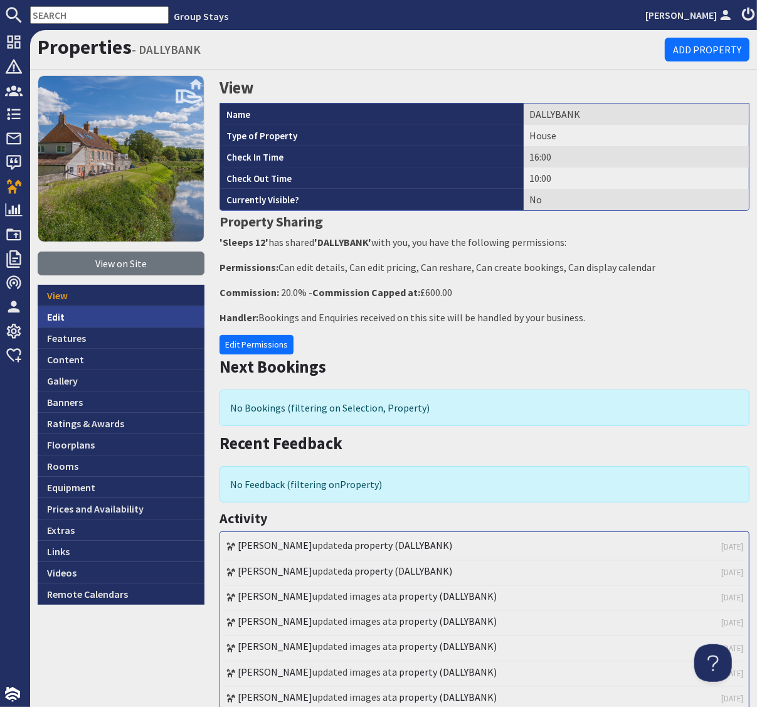
click at [51, 315] on link "Edit" at bounding box center [121, 316] width 167 height 21
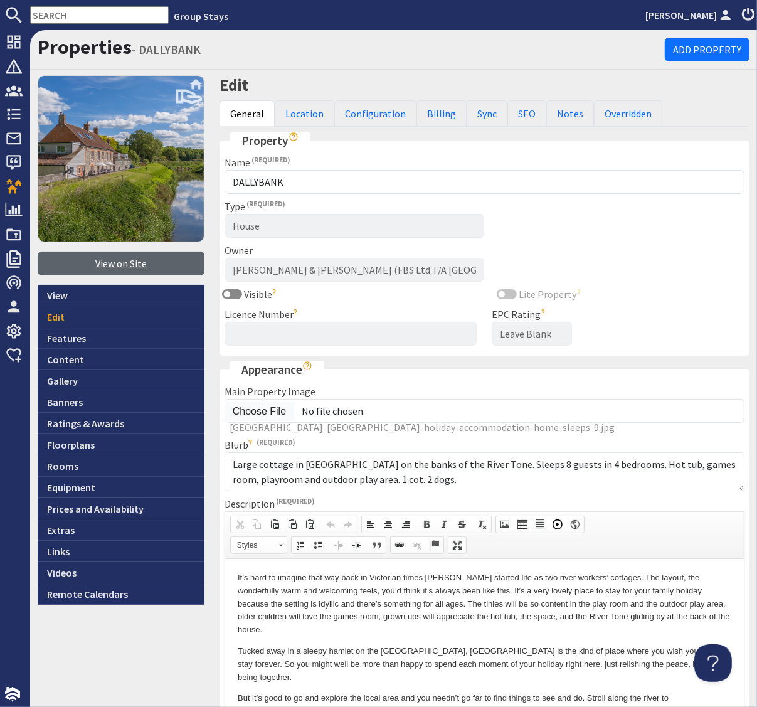
click at [113, 266] on link "View on Site" at bounding box center [121, 263] width 167 height 24
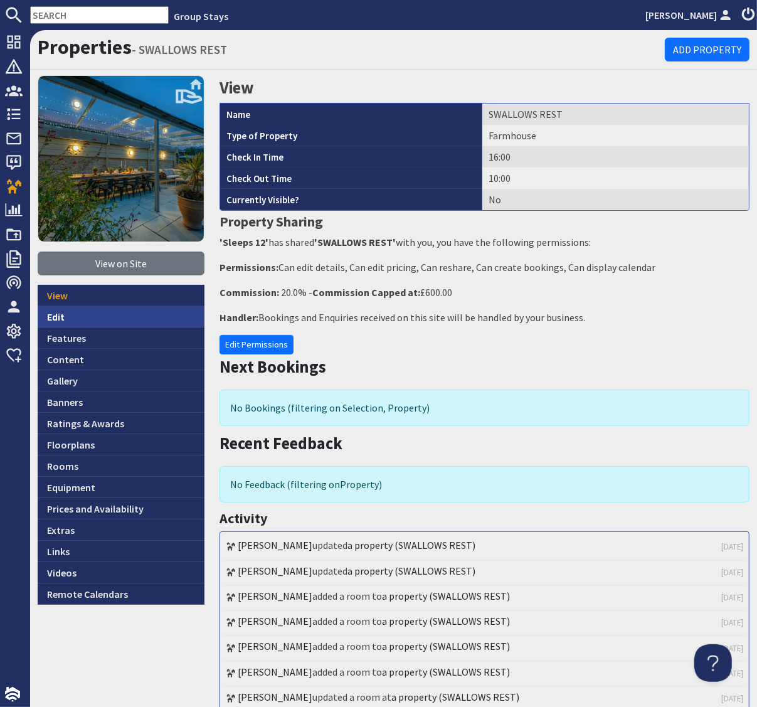
click at [53, 315] on link "Edit" at bounding box center [121, 316] width 167 height 21
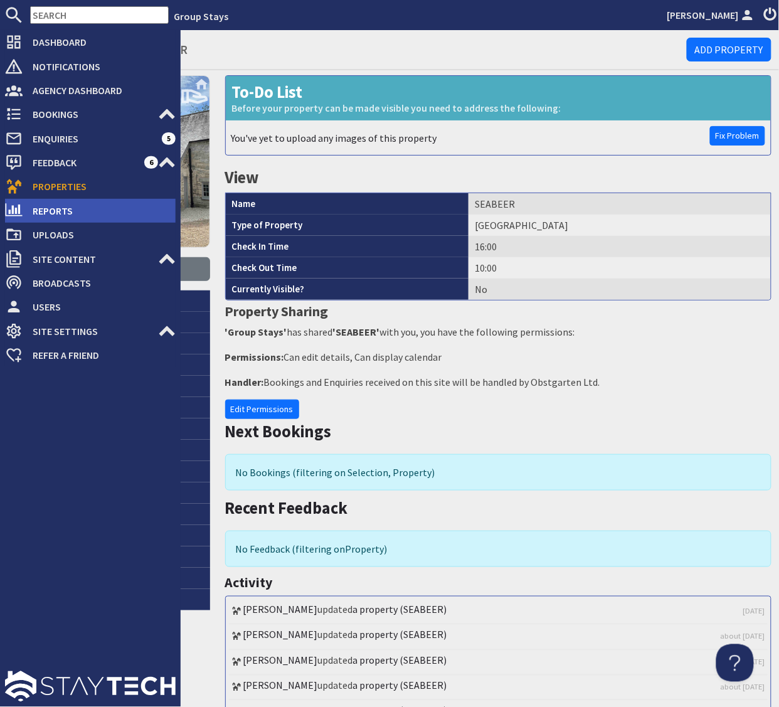
click at [55, 214] on span "Reports" at bounding box center [99, 211] width 153 height 20
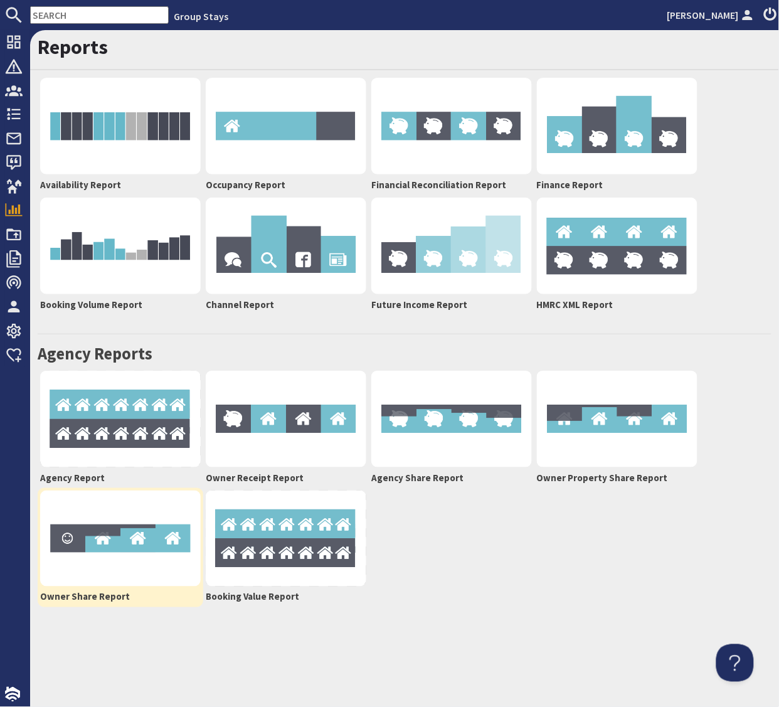
click at [140, 551] on img at bounding box center [120, 538] width 161 height 97
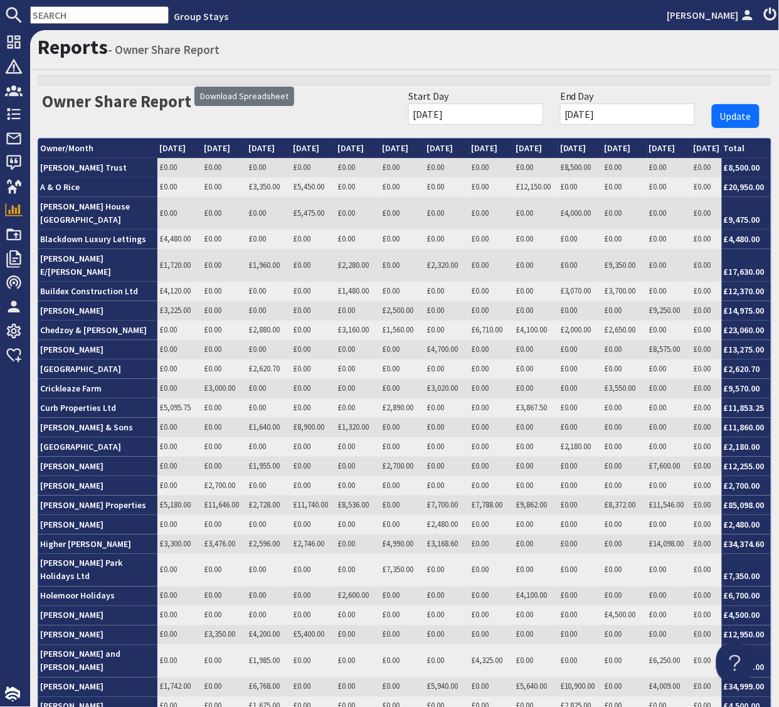
click at [543, 114] on input "[DATE]" at bounding box center [475, 113] width 135 height 21
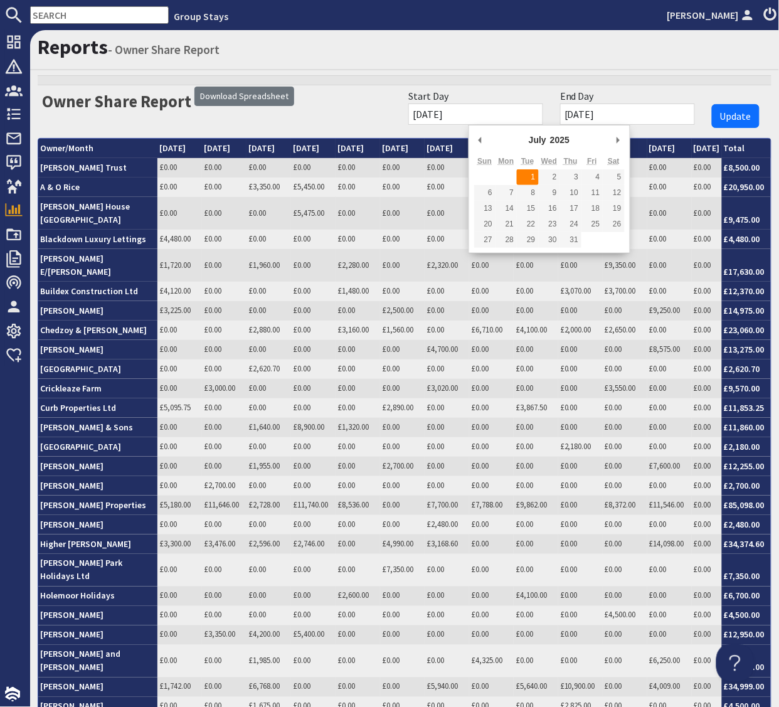
type input "[DATE]"
drag, startPoint x: 528, startPoint y: 174, endPoint x: 537, endPoint y: 174, distance: 8.8
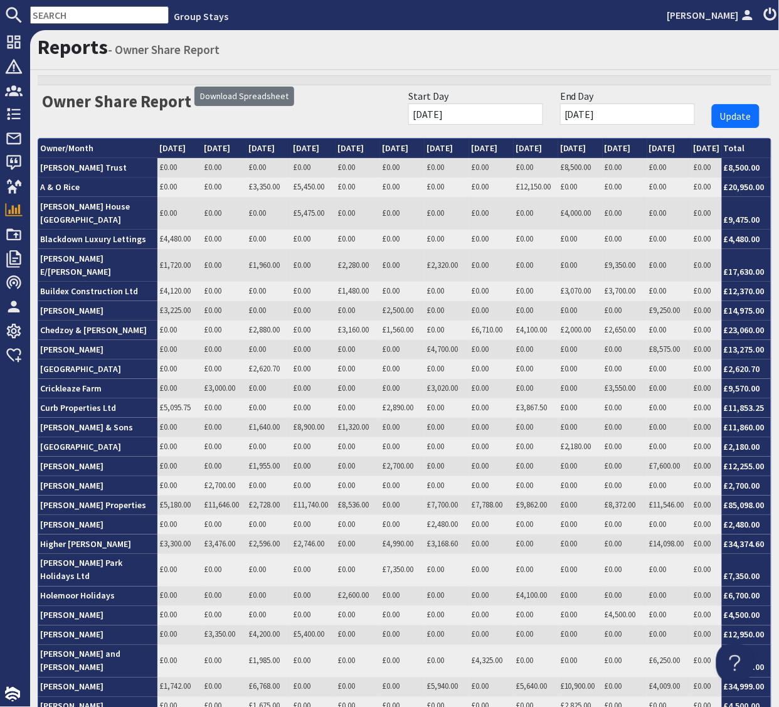
drag, startPoint x: 657, startPoint y: 115, endPoint x: 638, endPoint y: 122, distance: 19.5
click at [657, 115] on input "[DATE]" at bounding box center [627, 113] width 135 height 21
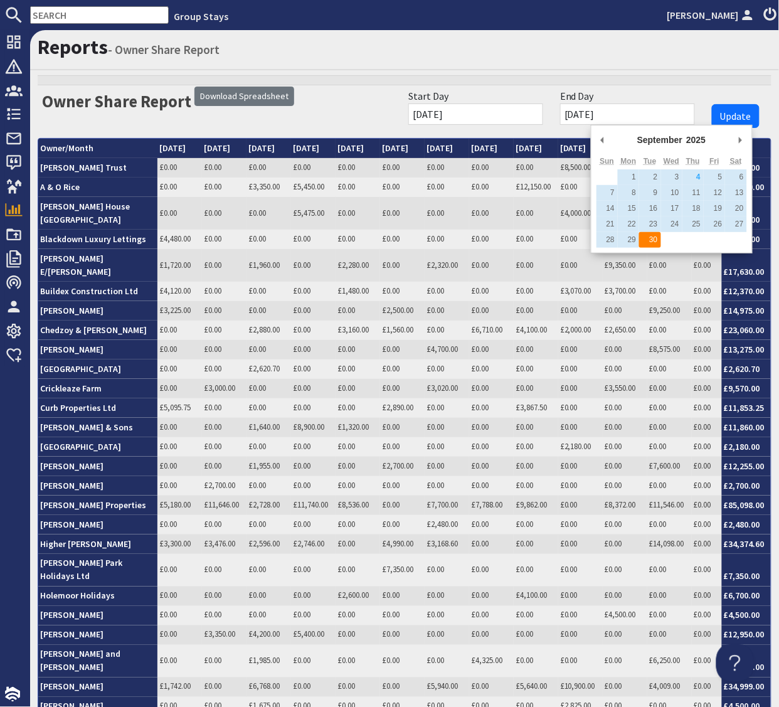
type input "[DATE]"
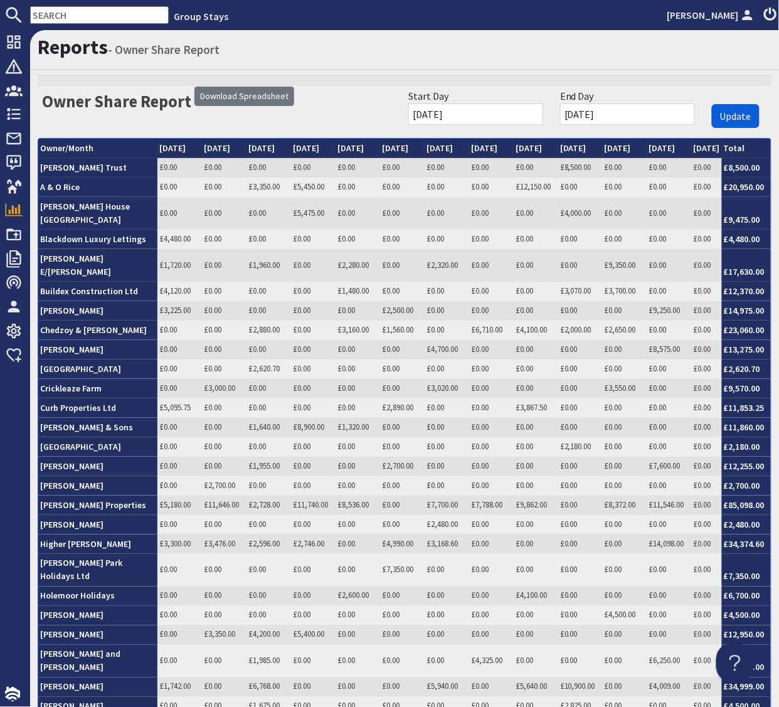
click at [726, 110] on span "Update" at bounding box center [735, 116] width 31 height 13
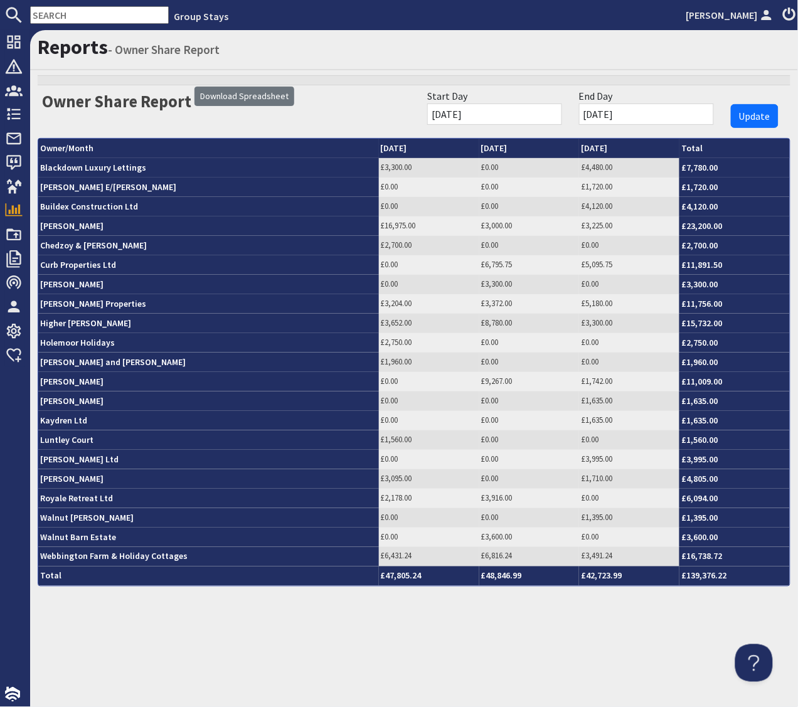
click at [468, 635] on div "Reports - Owner Share Report Owner Share Report Download Spreadsheet Start Day …" at bounding box center [414, 368] width 768 height 677
